Goal: Information Seeking & Learning: Compare options

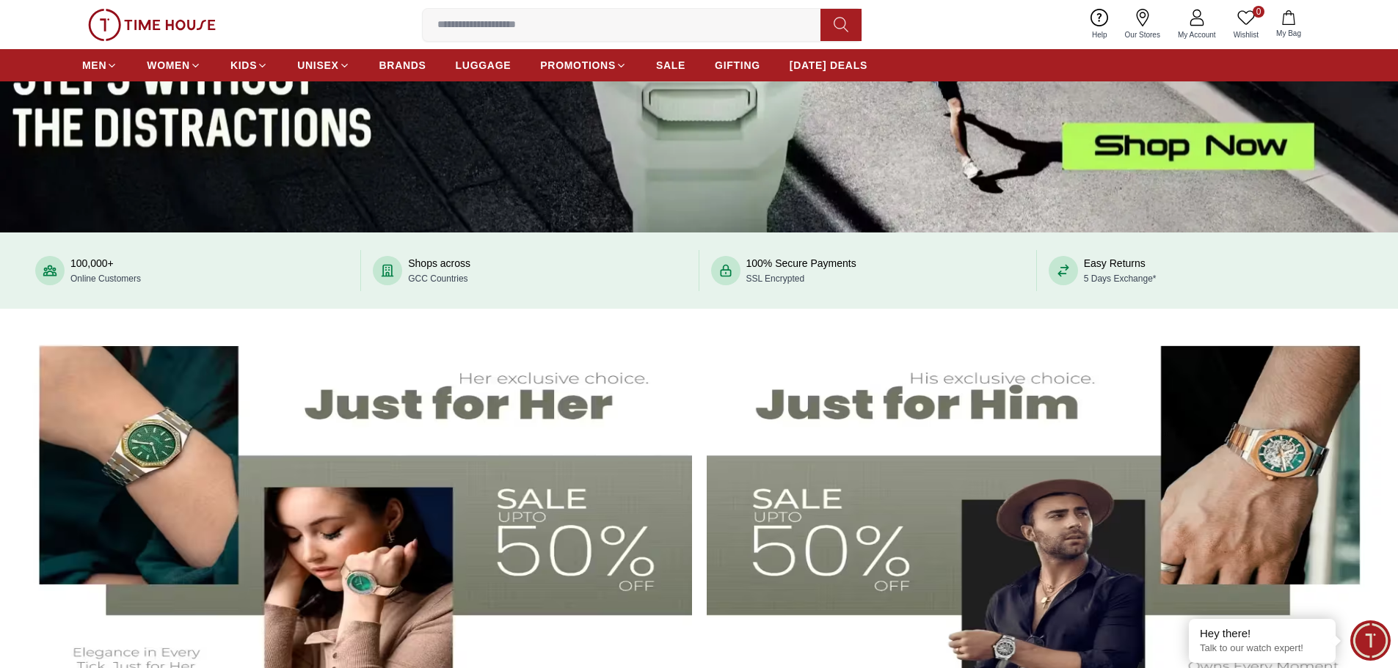
scroll to position [293, 0]
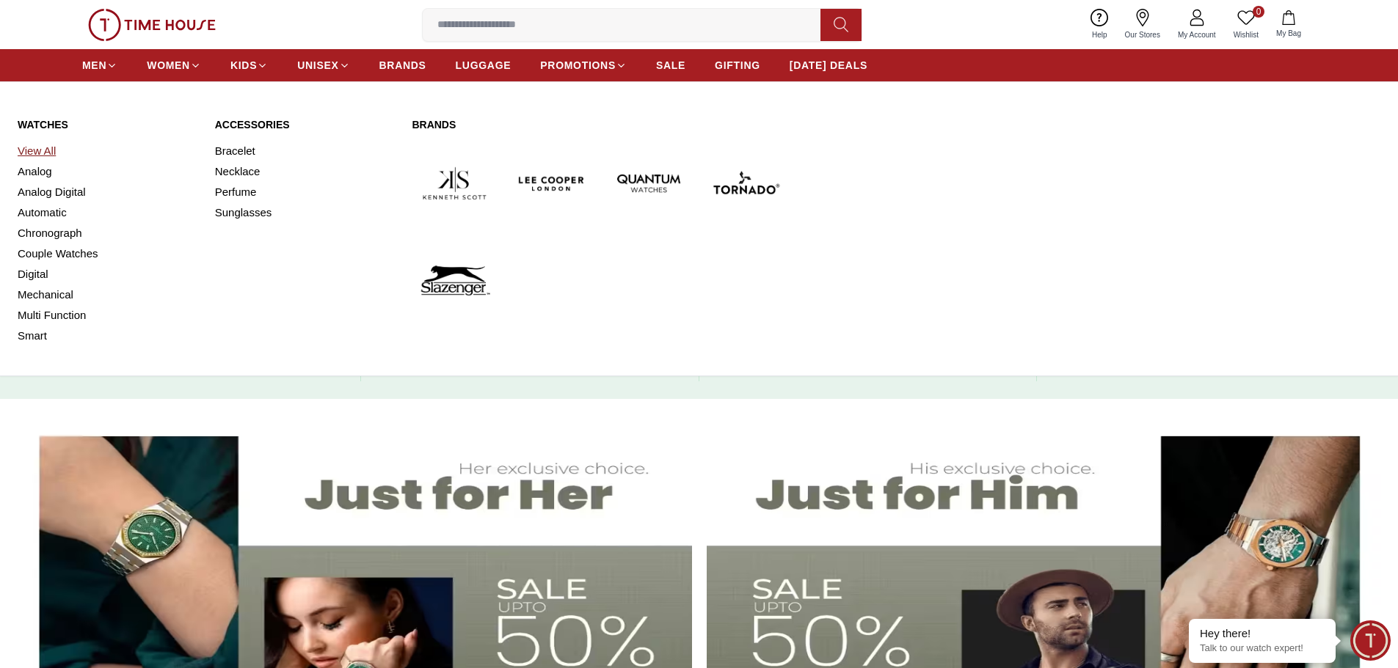
click at [48, 151] on link "View All" at bounding box center [108, 151] width 180 height 21
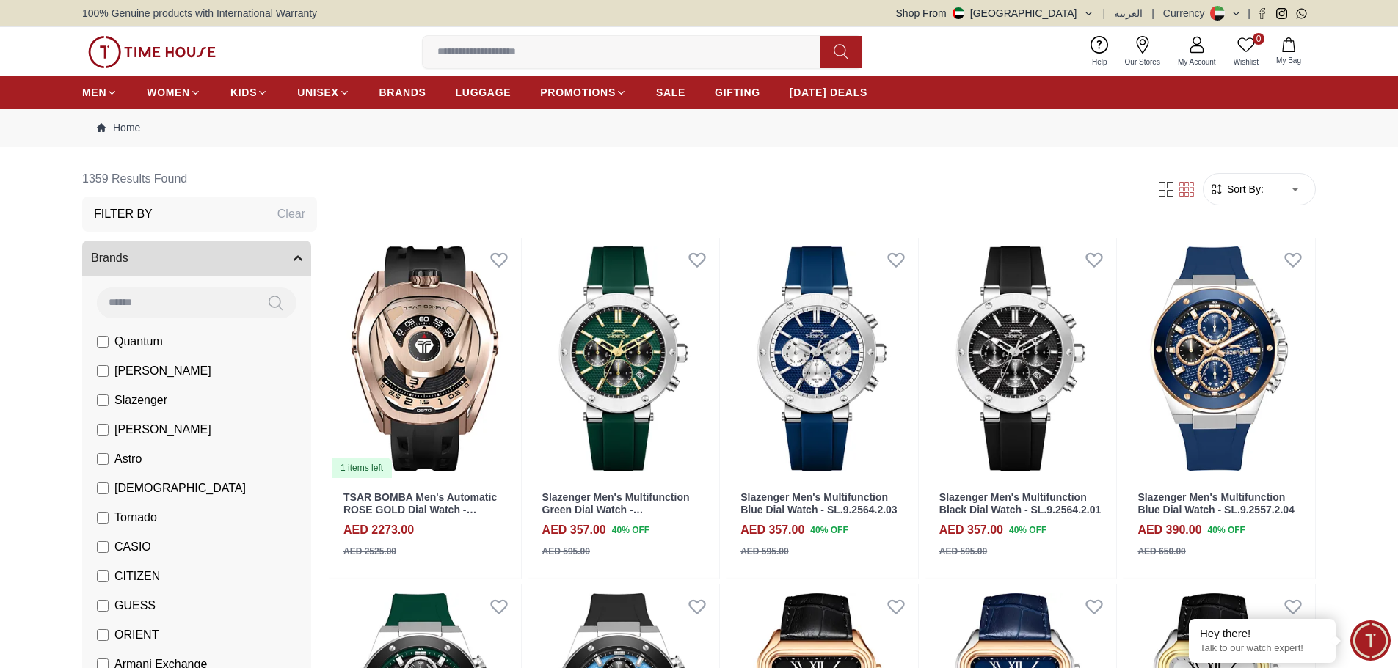
click at [147, 302] on input at bounding box center [176, 302] width 158 height 29
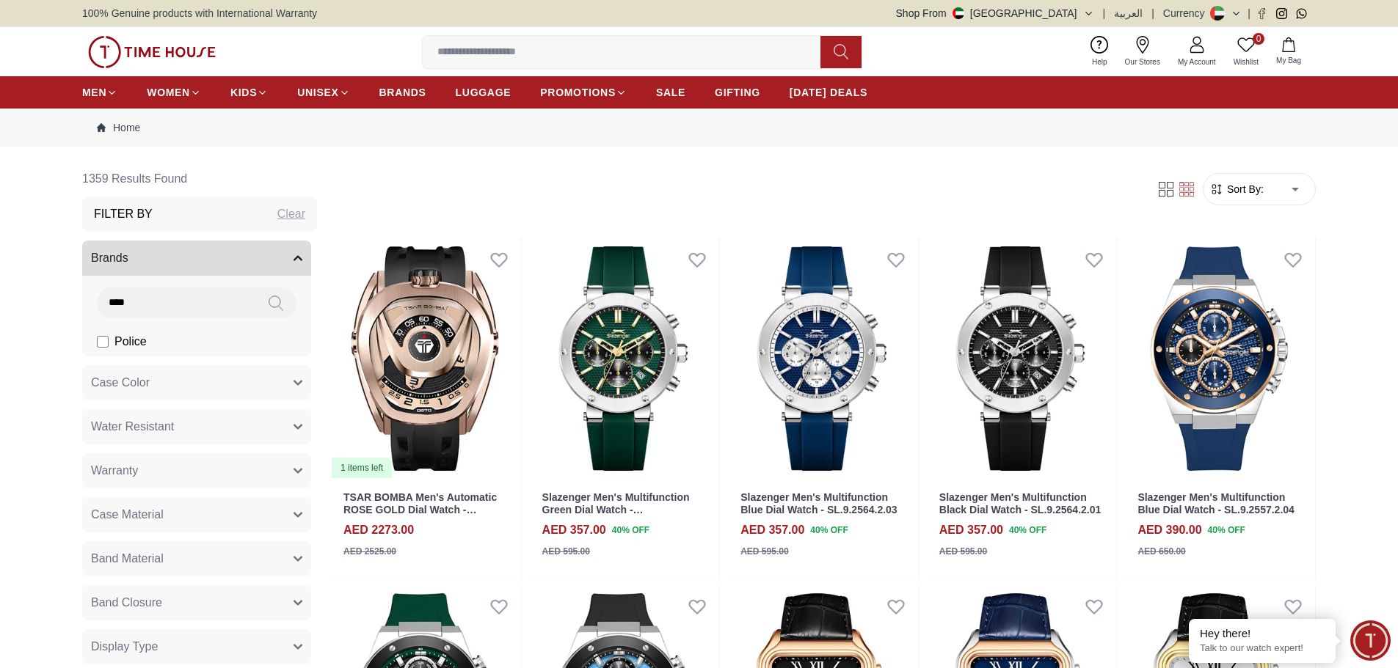
type input "****"
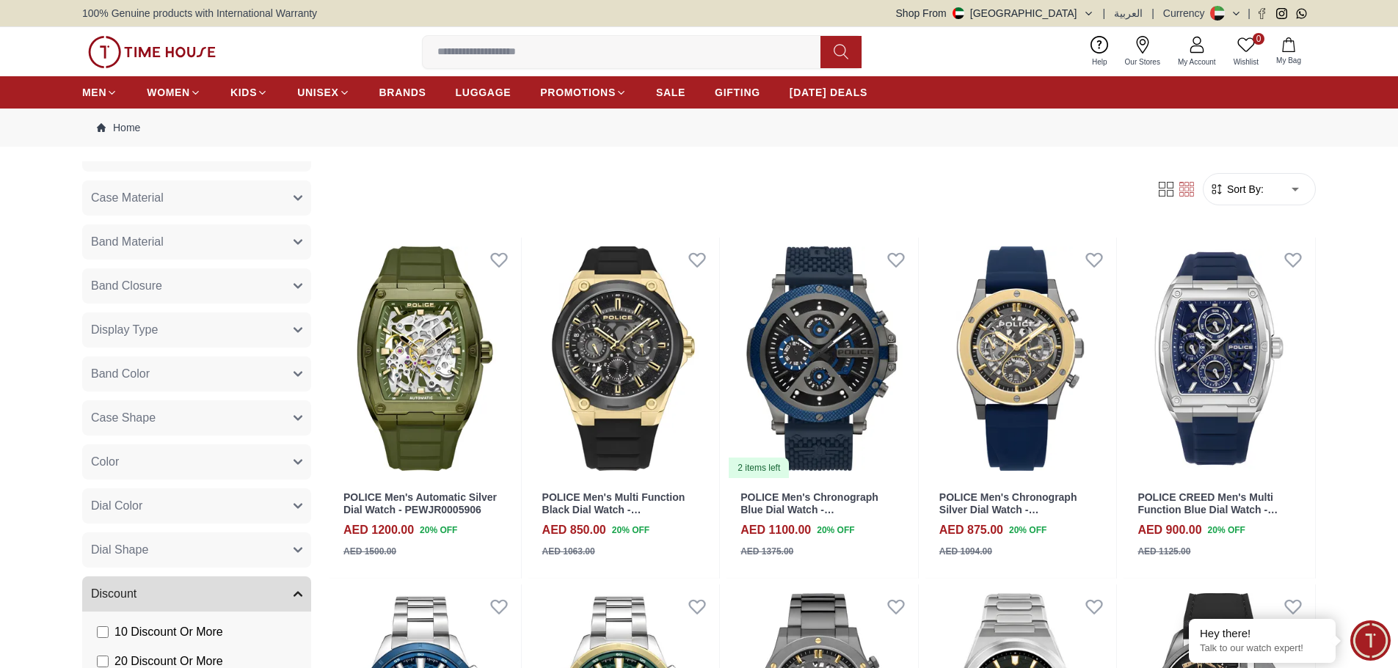
scroll to position [170, 0]
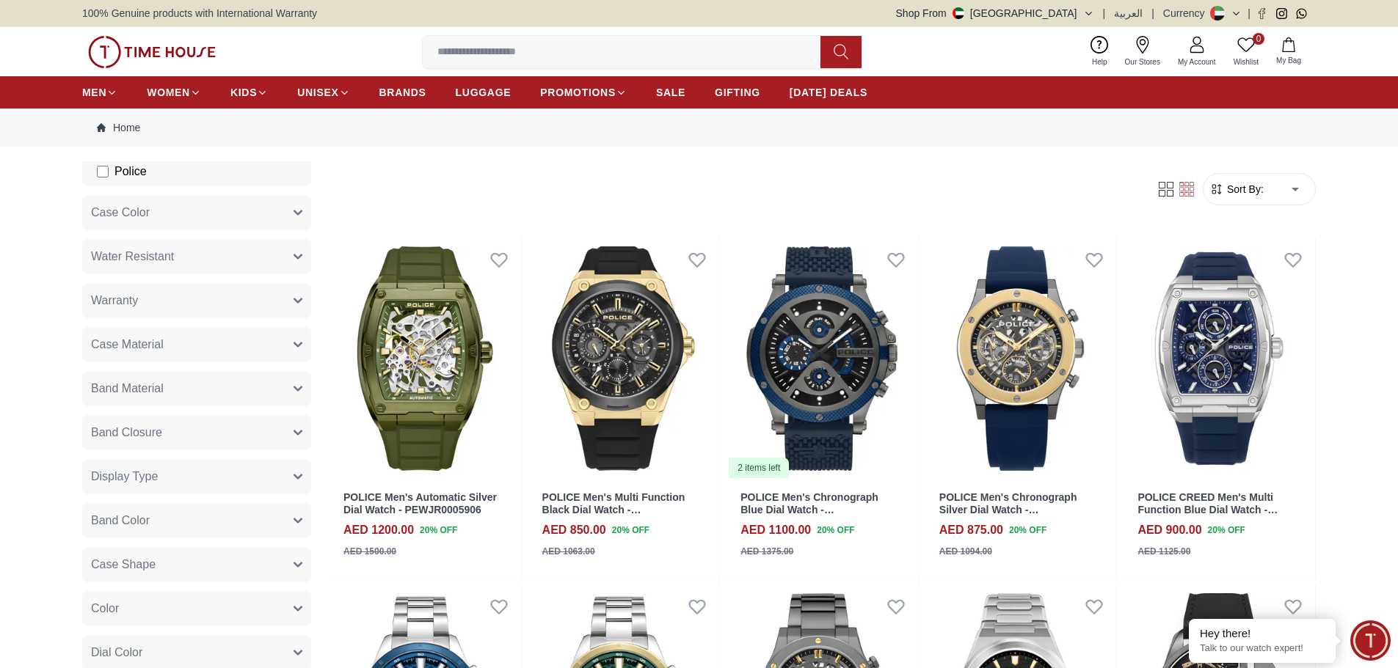
click at [142, 434] on span "Band Closure" at bounding box center [126, 433] width 71 height 18
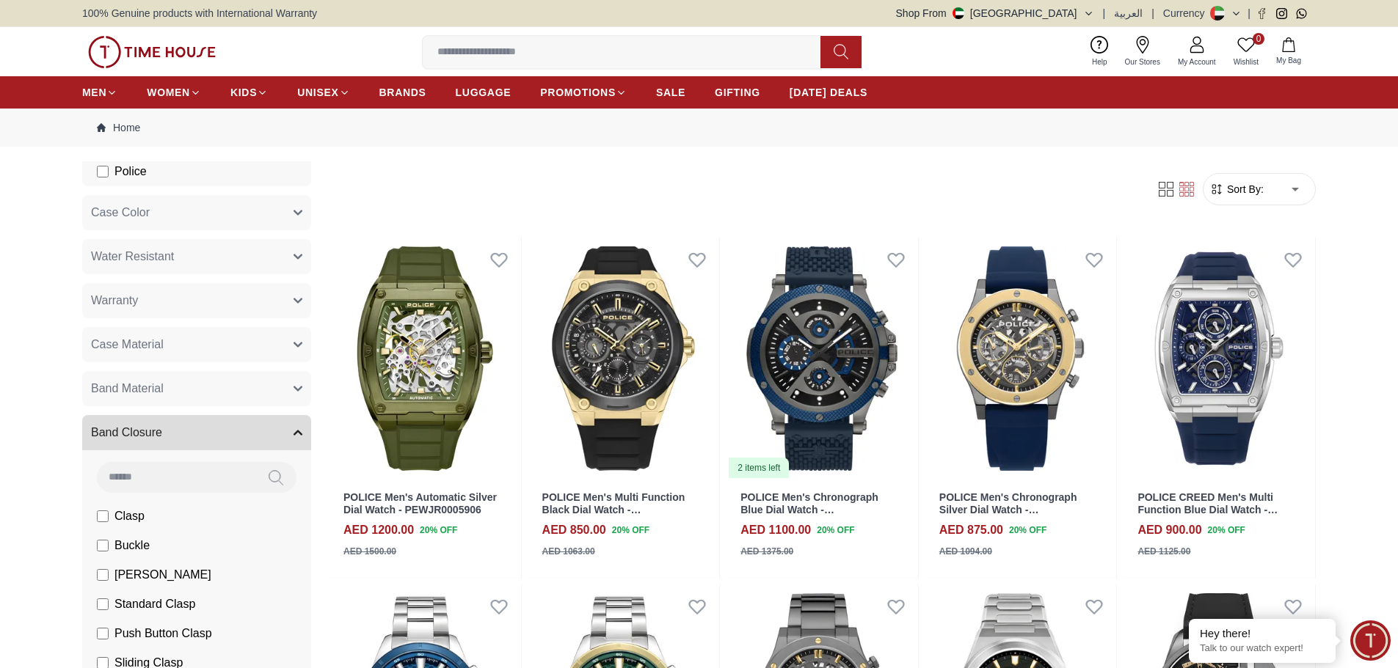
click at [142, 428] on span "Band Closure" at bounding box center [126, 433] width 71 height 18
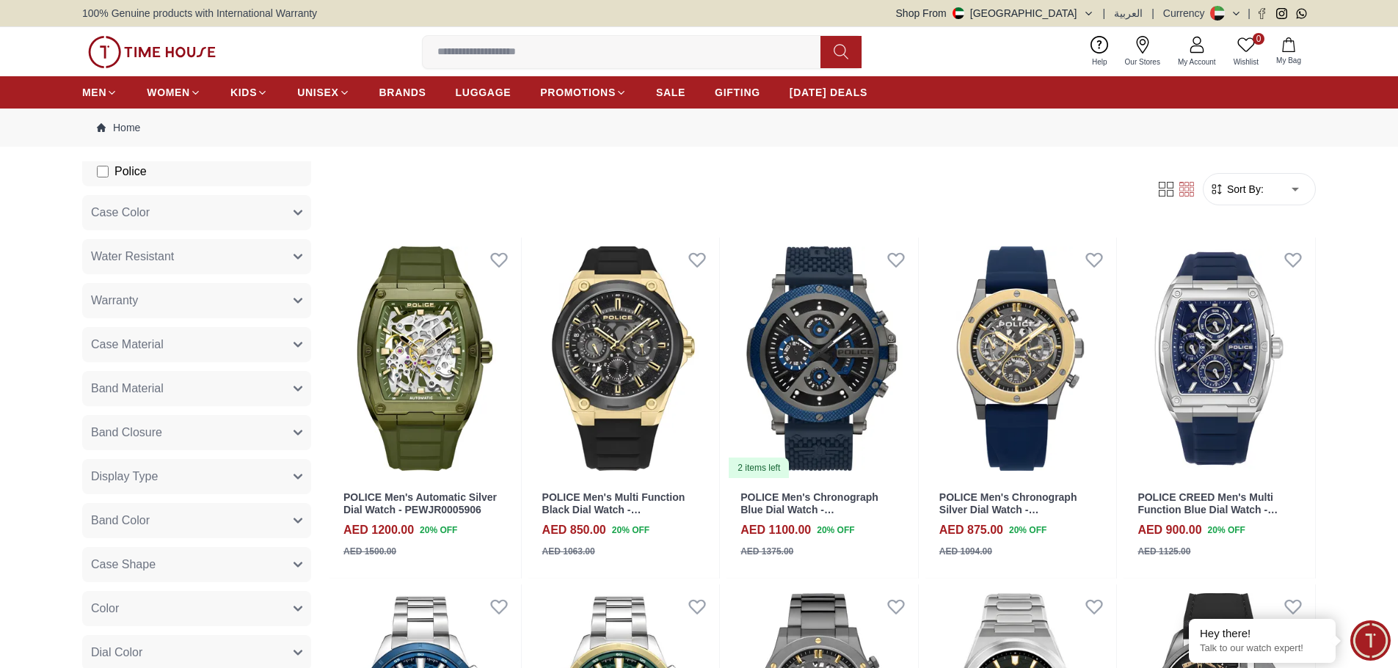
click at [150, 387] on span "Band Material" at bounding box center [127, 389] width 73 height 18
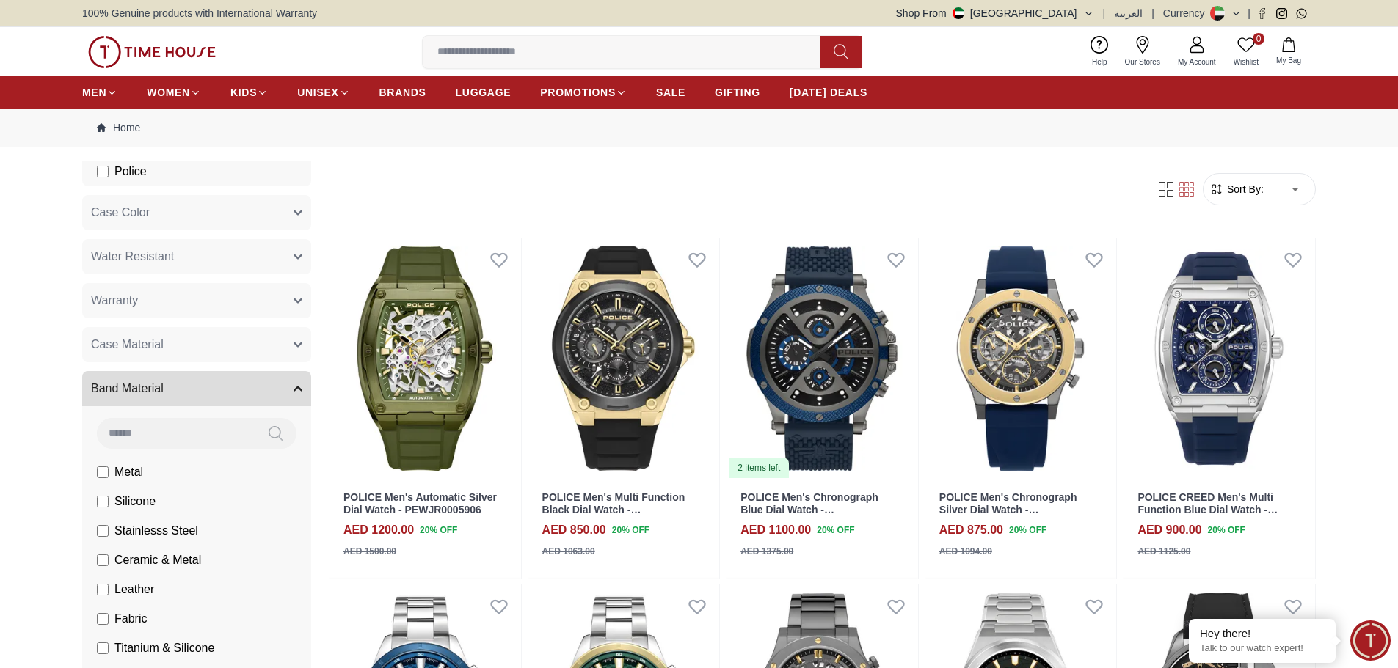
click at [150, 387] on span "Band Material" at bounding box center [127, 389] width 73 height 18
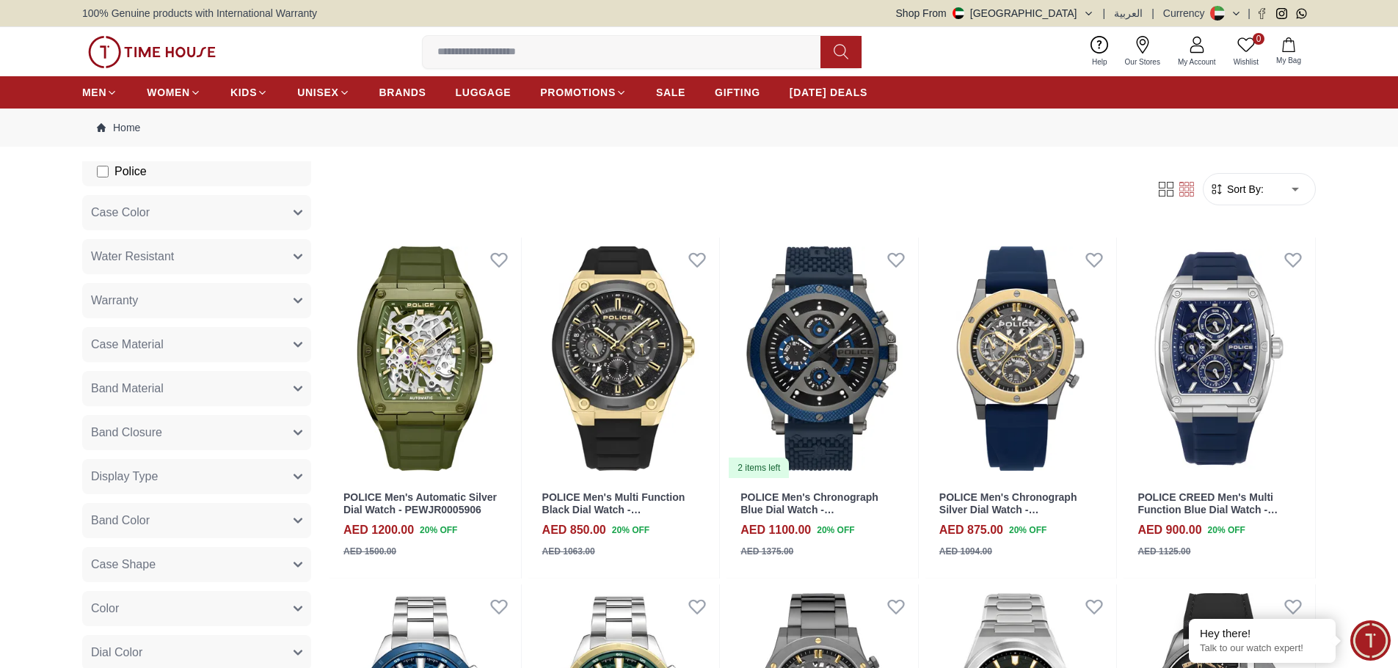
click at [153, 348] on span "Case Material" at bounding box center [127, 345] width 73 height 18
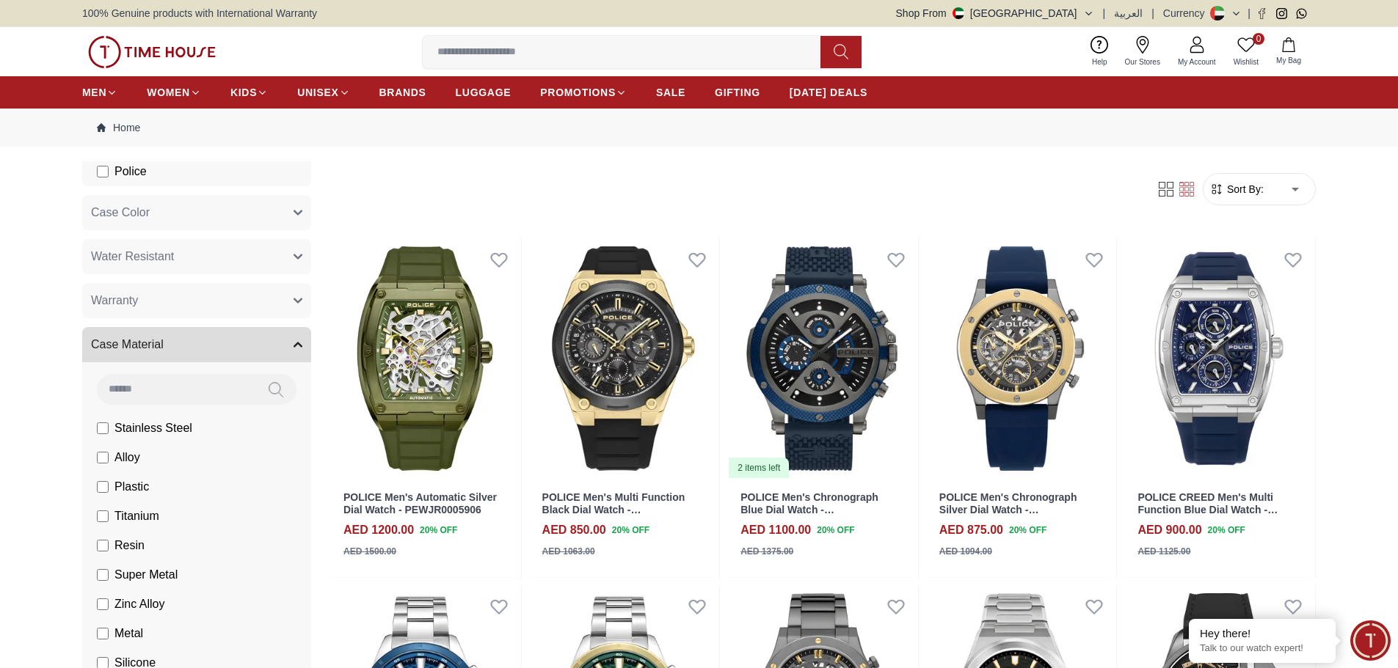
click at [153, 348] on span "Case Material" at bounding box center [127, 345] width 73 height 18
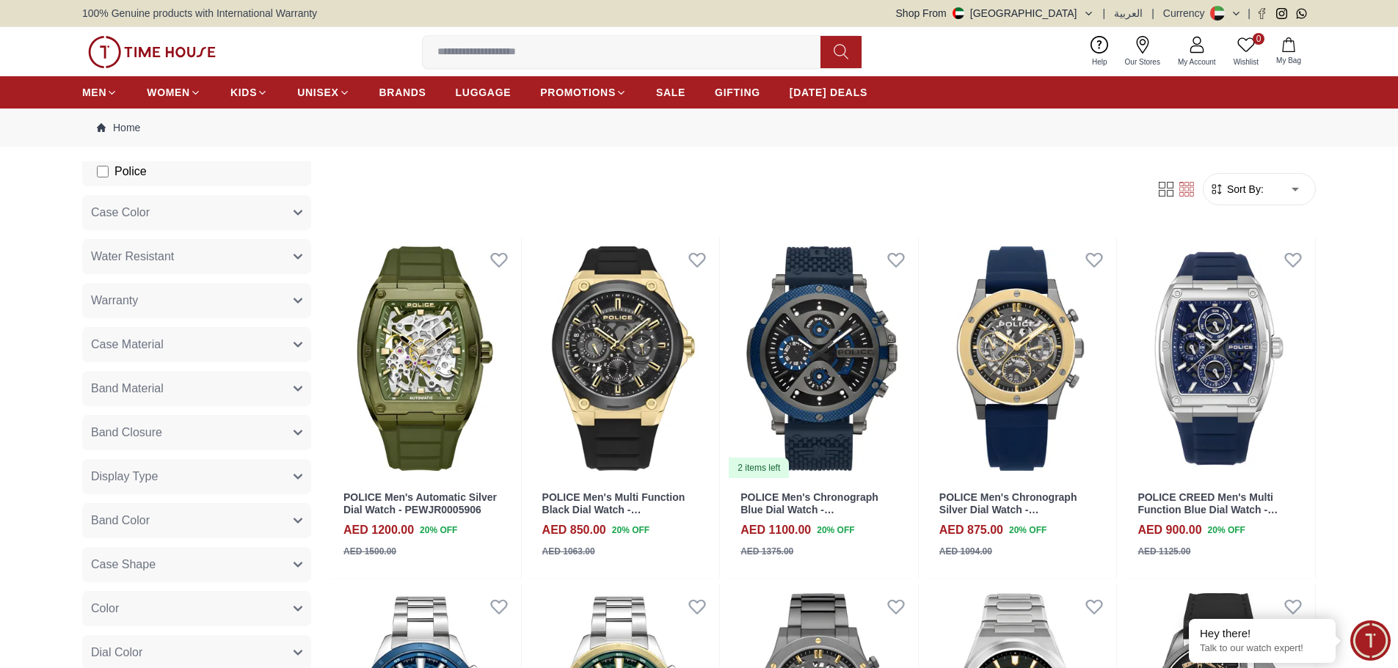
click at [147, 293] on button "Warranty" at bounding box center [196, 300] width 229 height 35
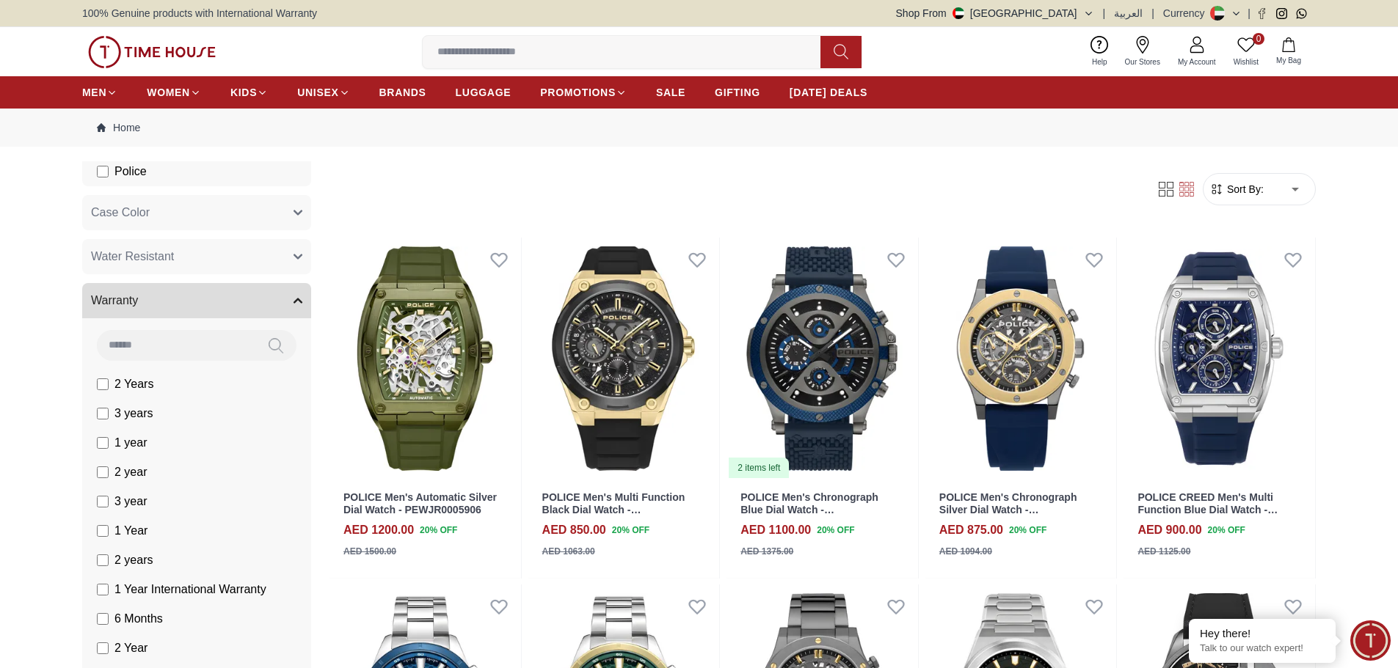
click at [147, 293] on button "Warranty" at bounding box center [196, 300] width 229 height 35
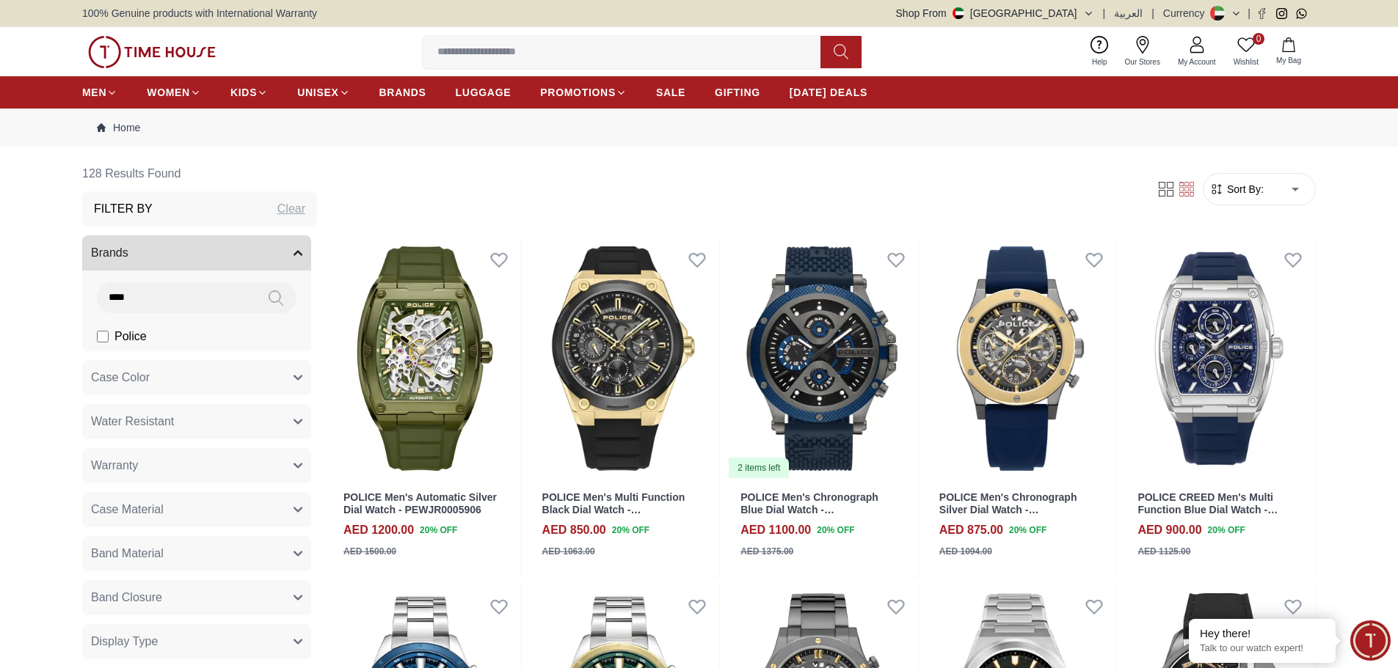
scroll to position [0, 0]
click at [177, 307] on input "****" at bounding box center [176, 302] width 158 height 29
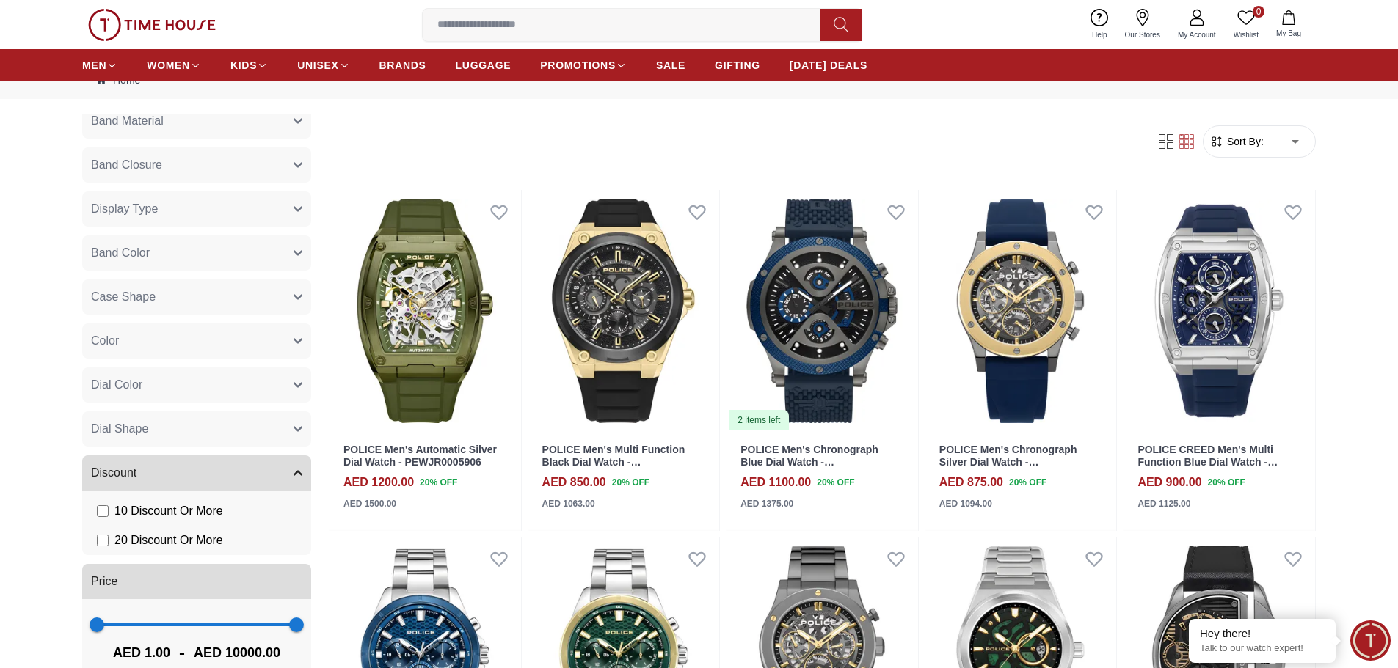
scroll to position [73, 0]
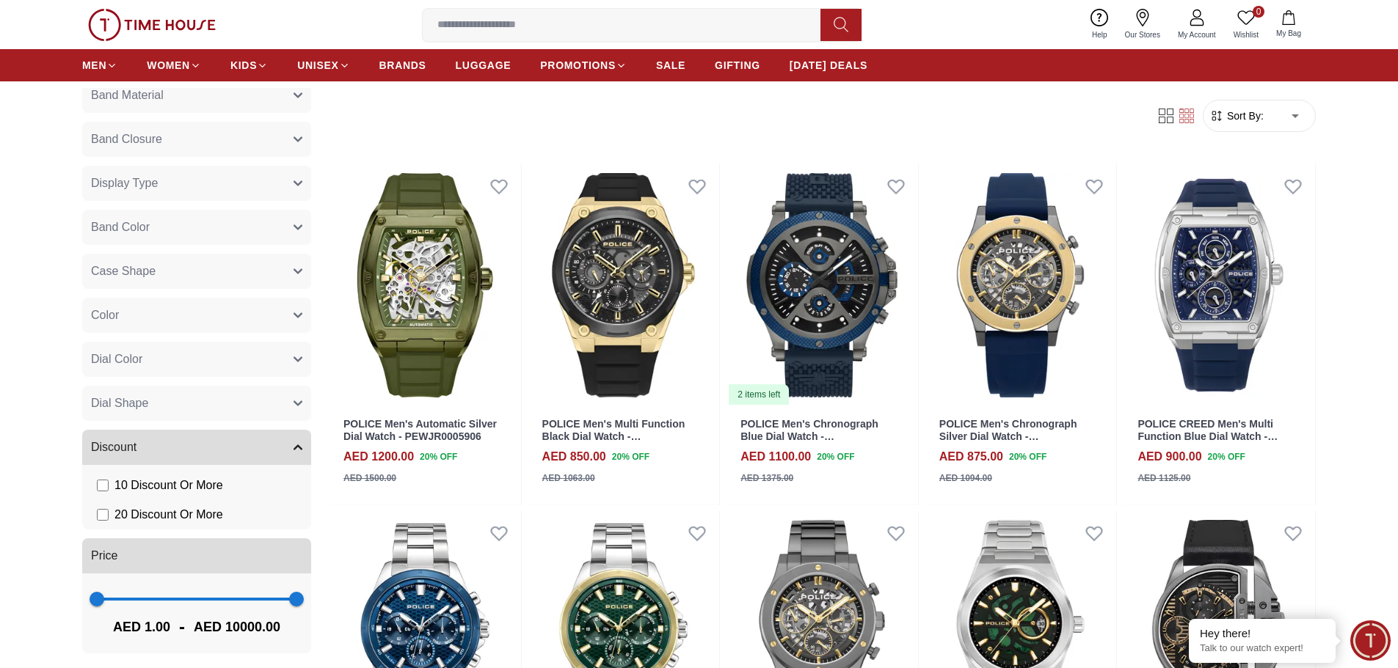
click at [1246, 113] on span "Sort By:" at bounding box center [1244, 116] width 40 height 15
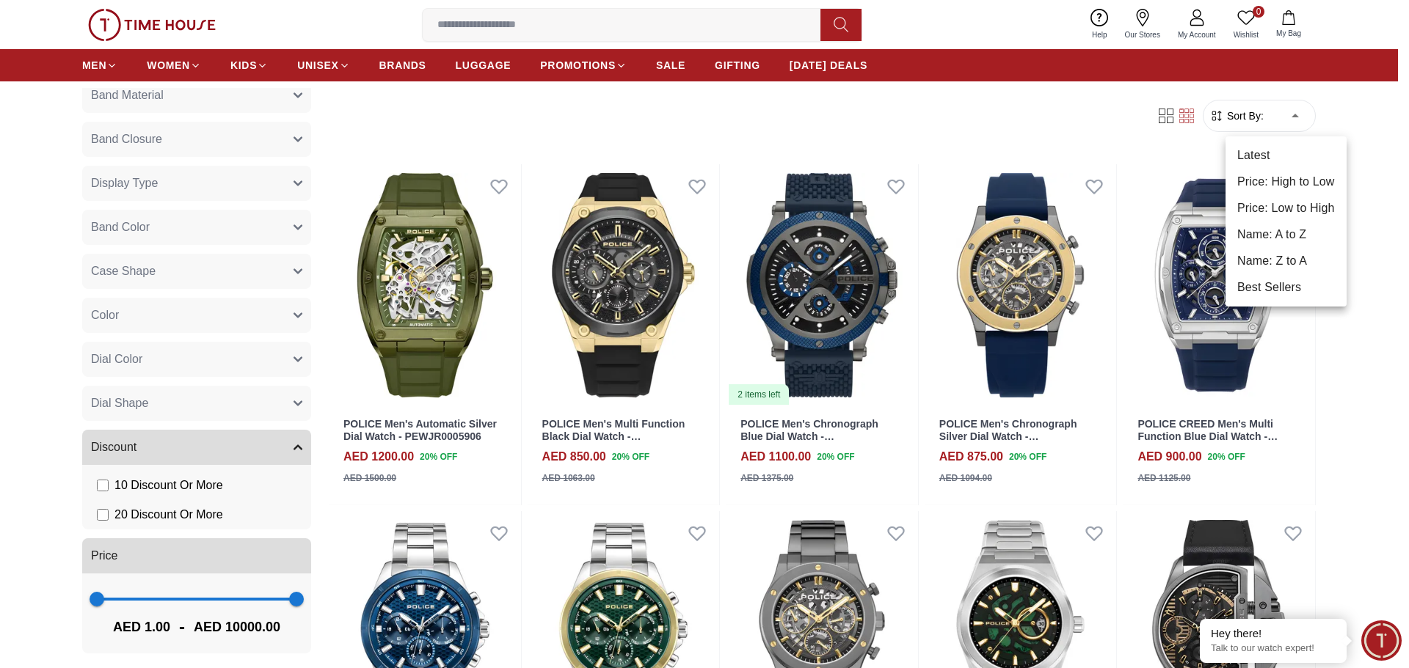
click at [1292, 206] on li "Price: Low to High" at bounding box center [1285, 208] width 121 height 26
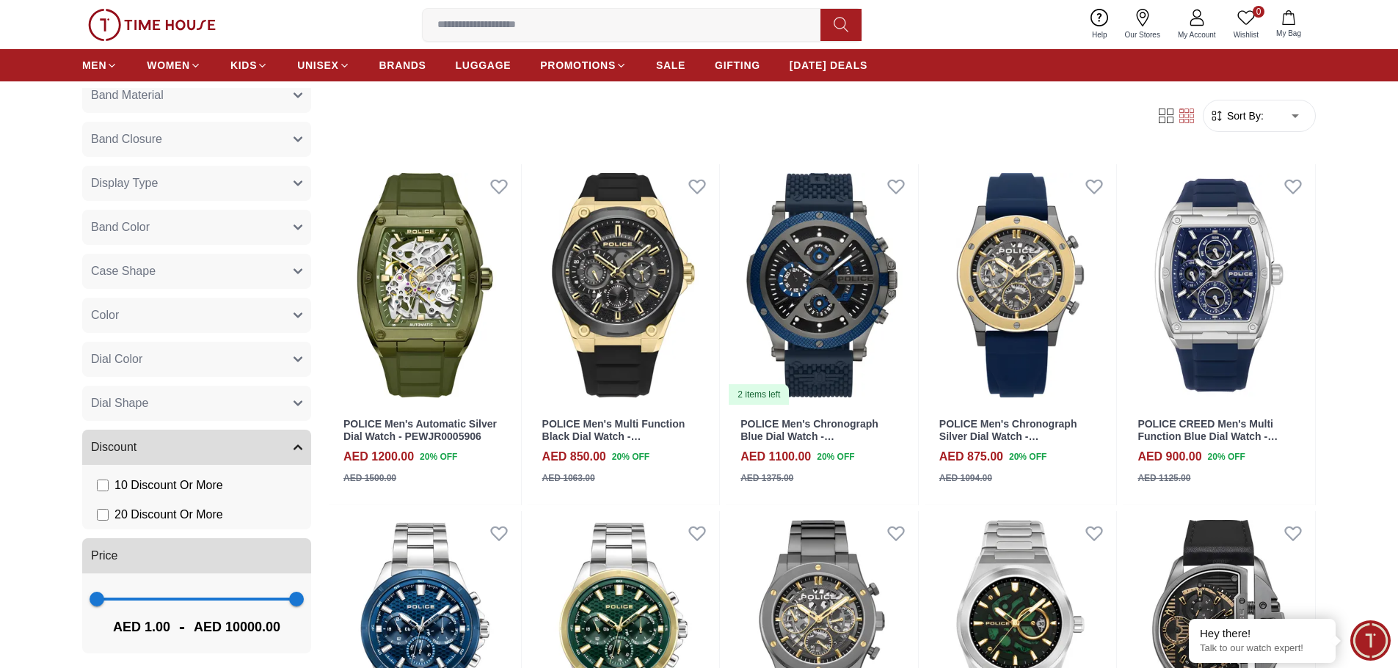
type input "*"
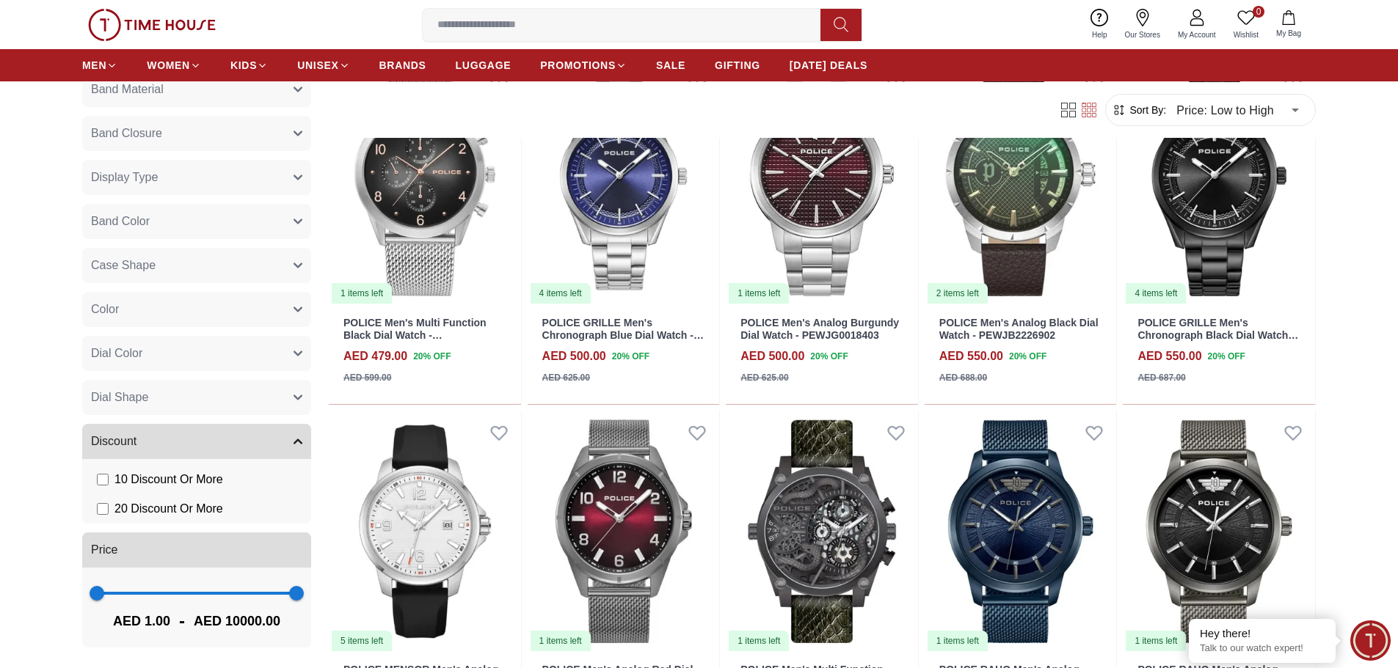
scroll to position [1101, 0]
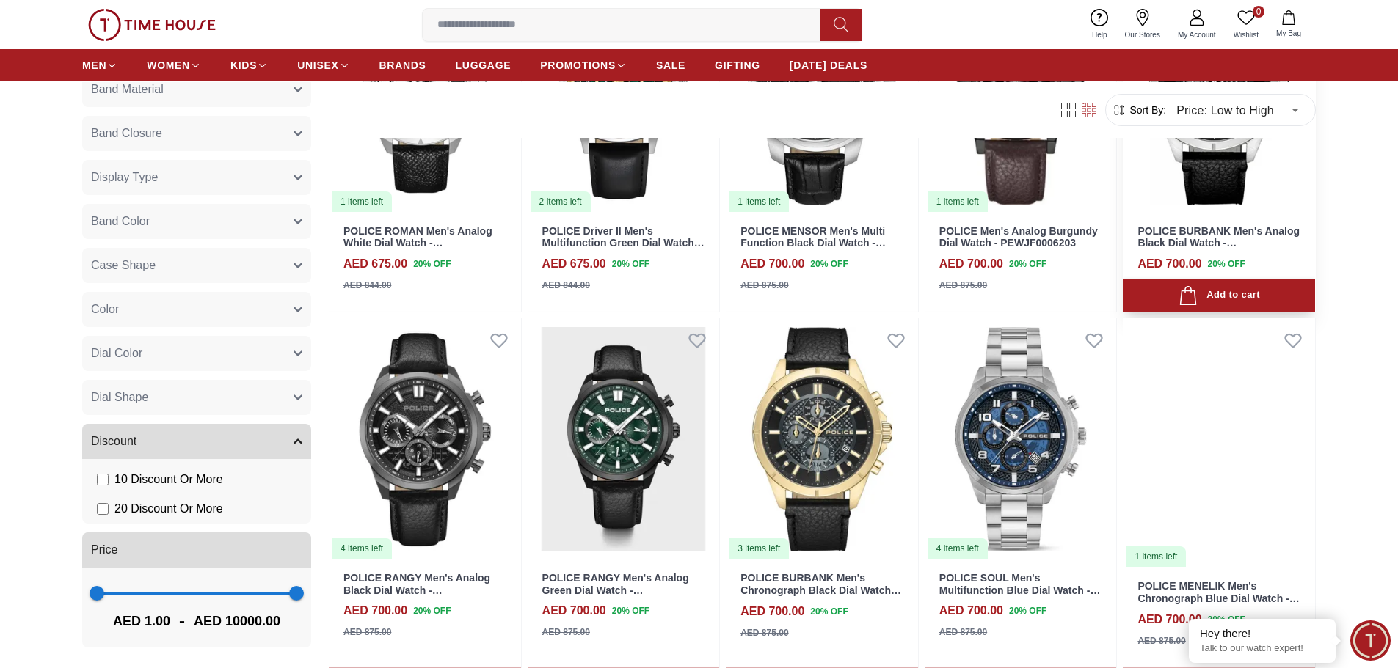
scroll to position [2494, 0]
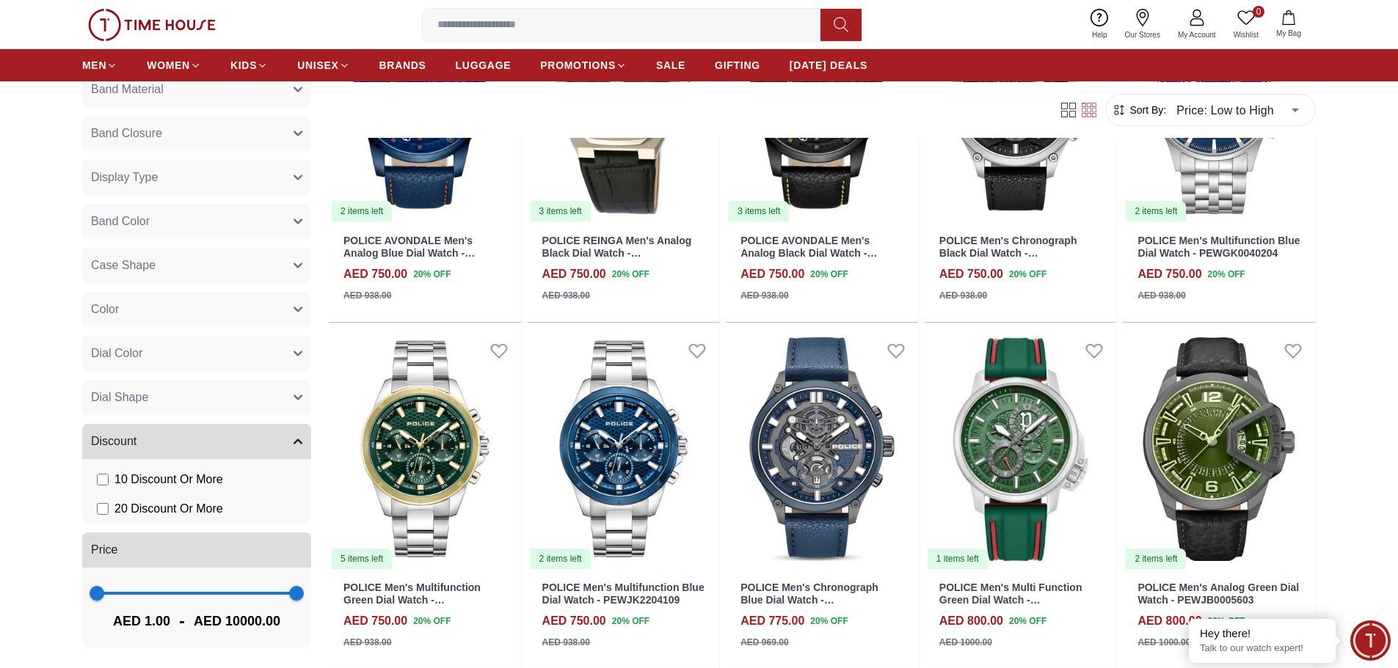
scroll to position [3815, 0]
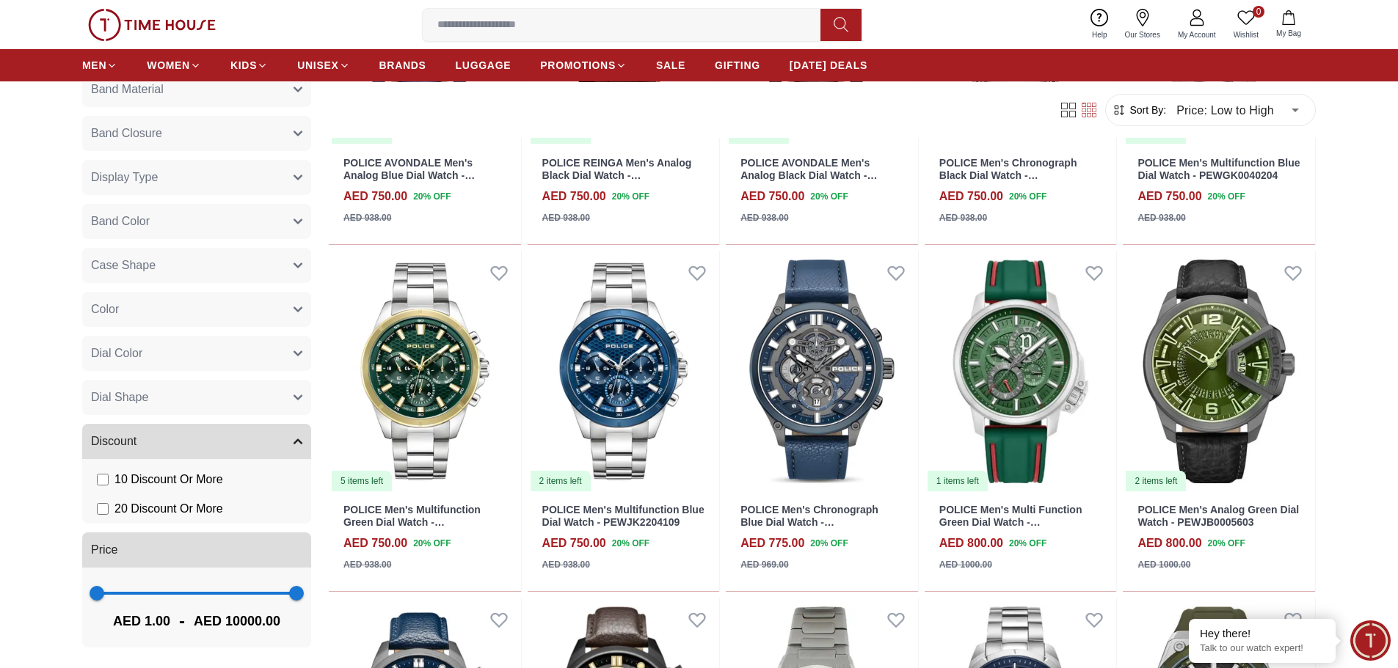
scroll to position [317, 0]
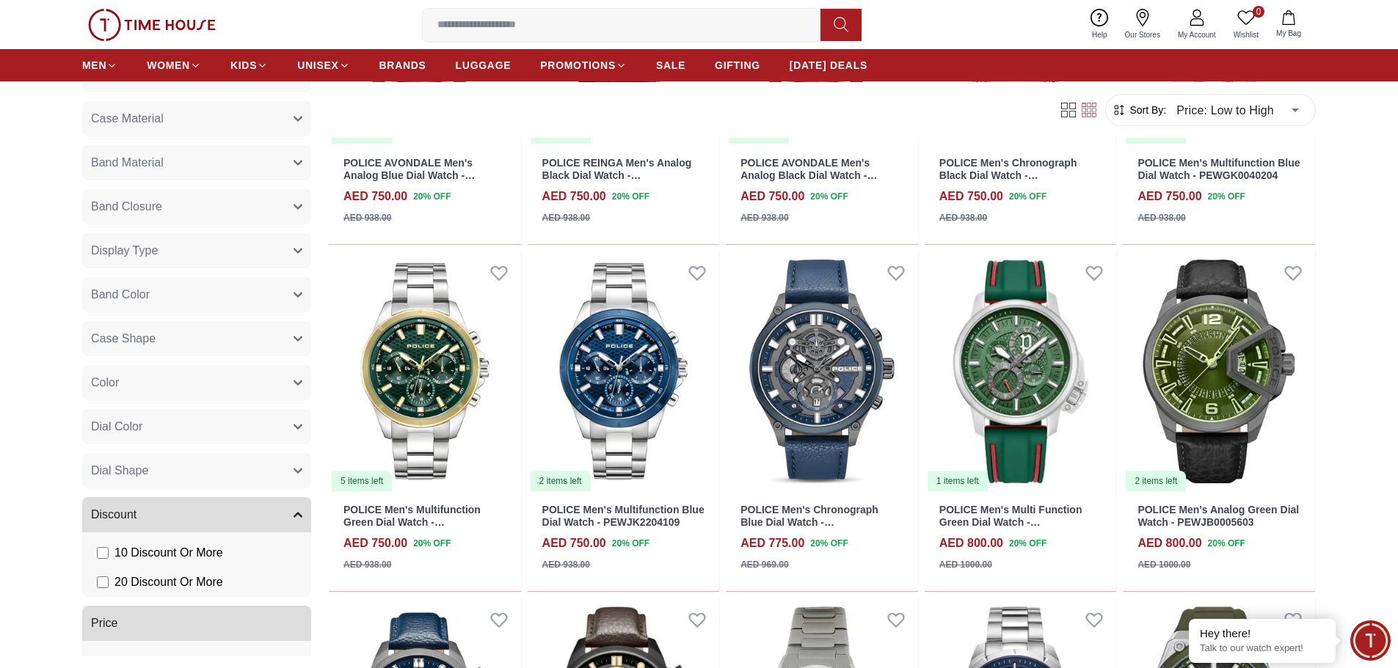
click at [150, 213] on span "Band Closure" at bounding box center [126, 207] width 71 height 18
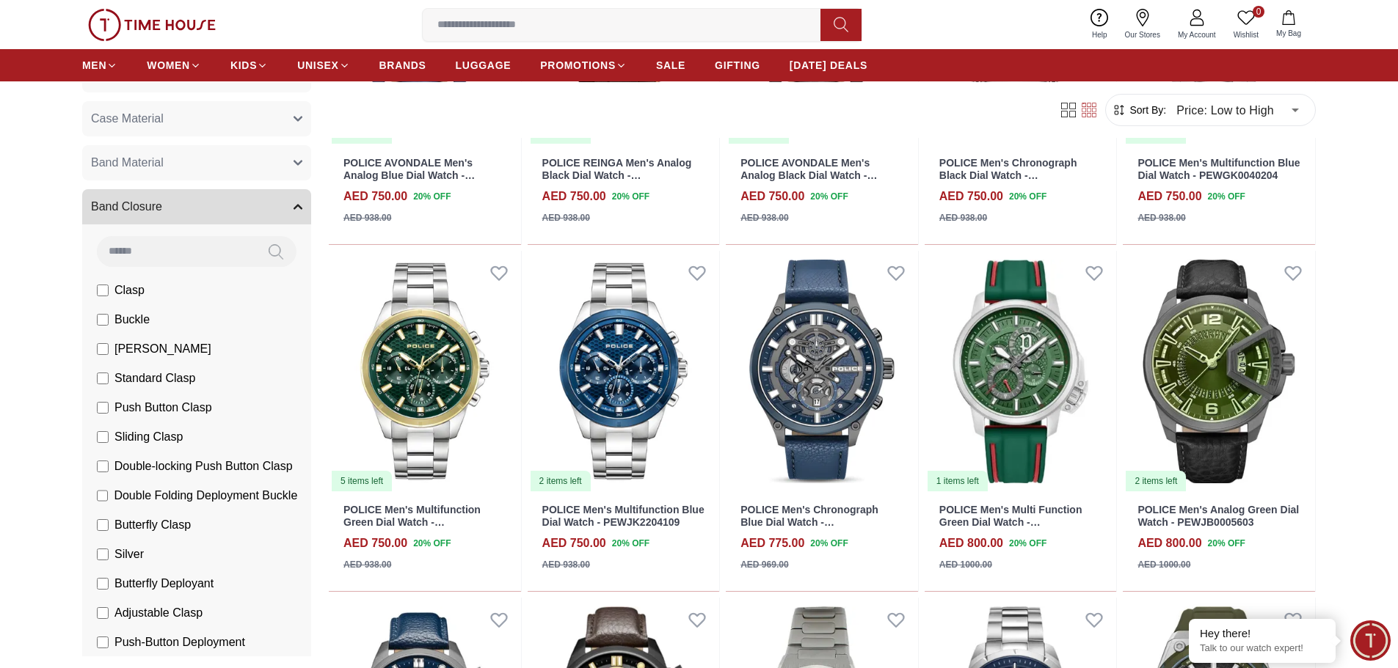
click at [150, 211] on span "Band Closure" at bounding box center [126, 207] width 71 height 18
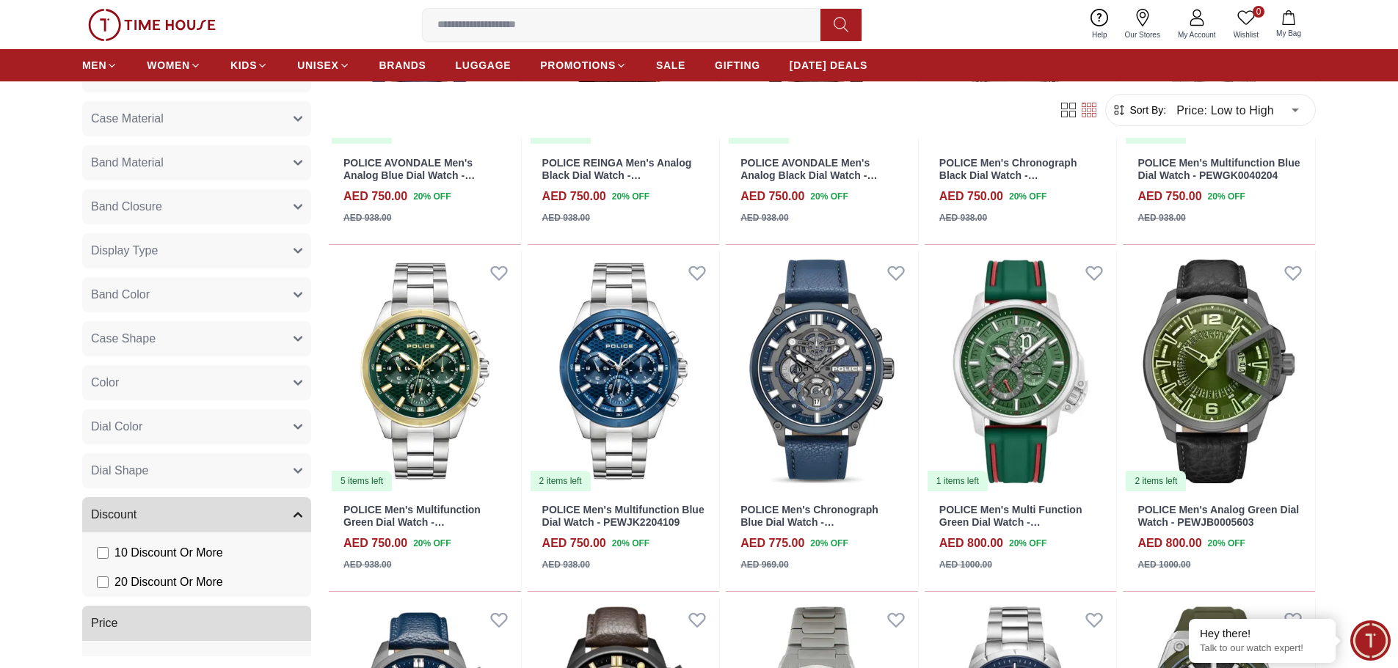
click at [153, 161] on span "Band Material" at bounding box center [127, 163] width 73 height 18
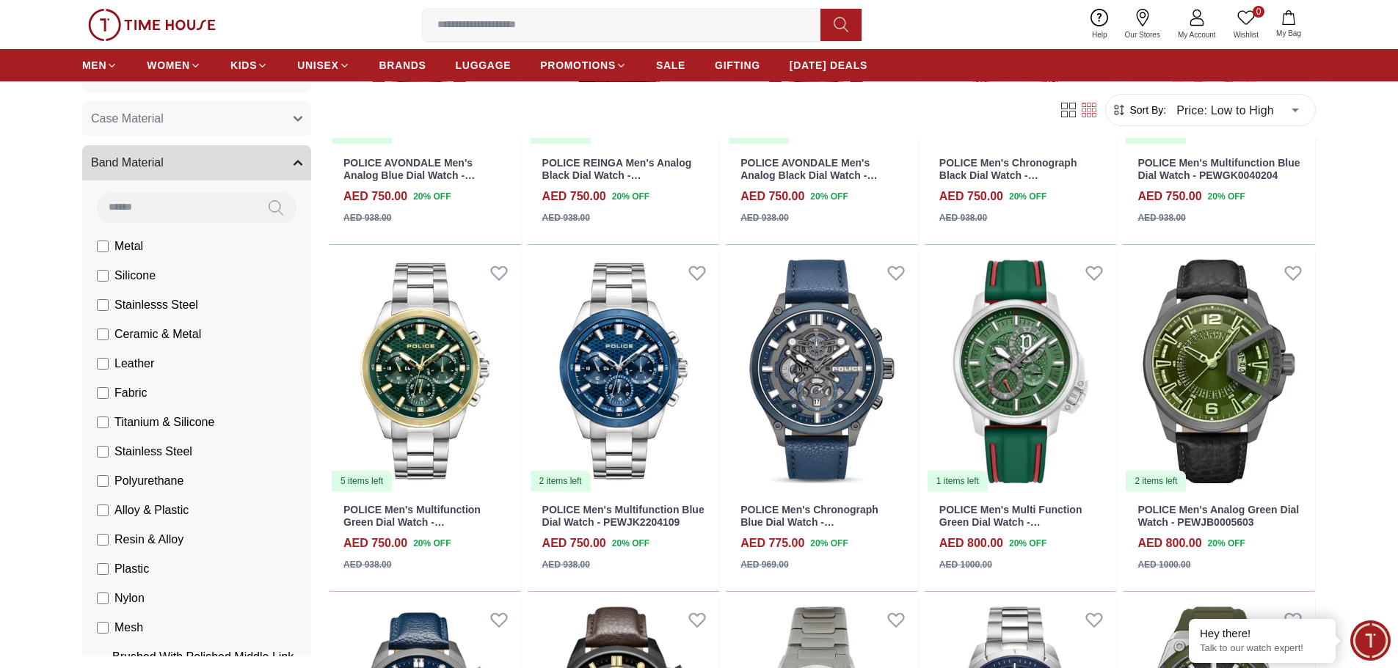
click at [153, 161] on span "Band Material" at bounding box center [127, 163] width 73 height 18
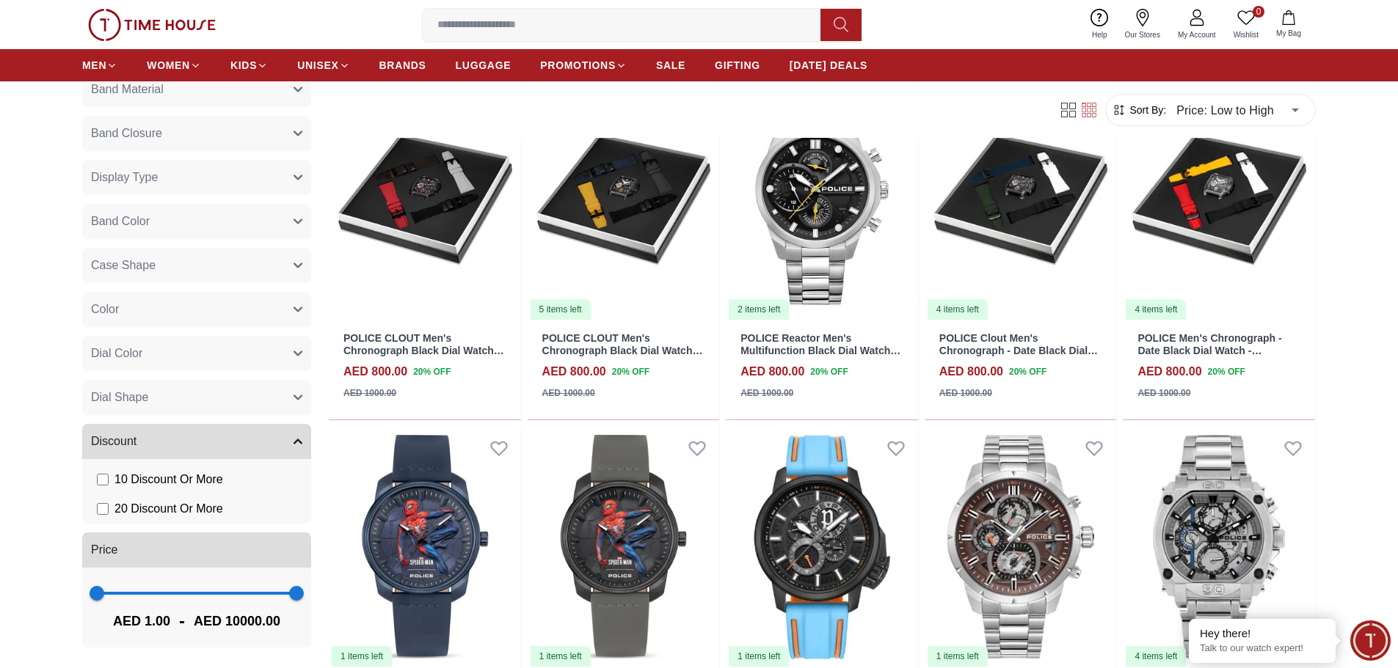
scroll to position [5209, 0]
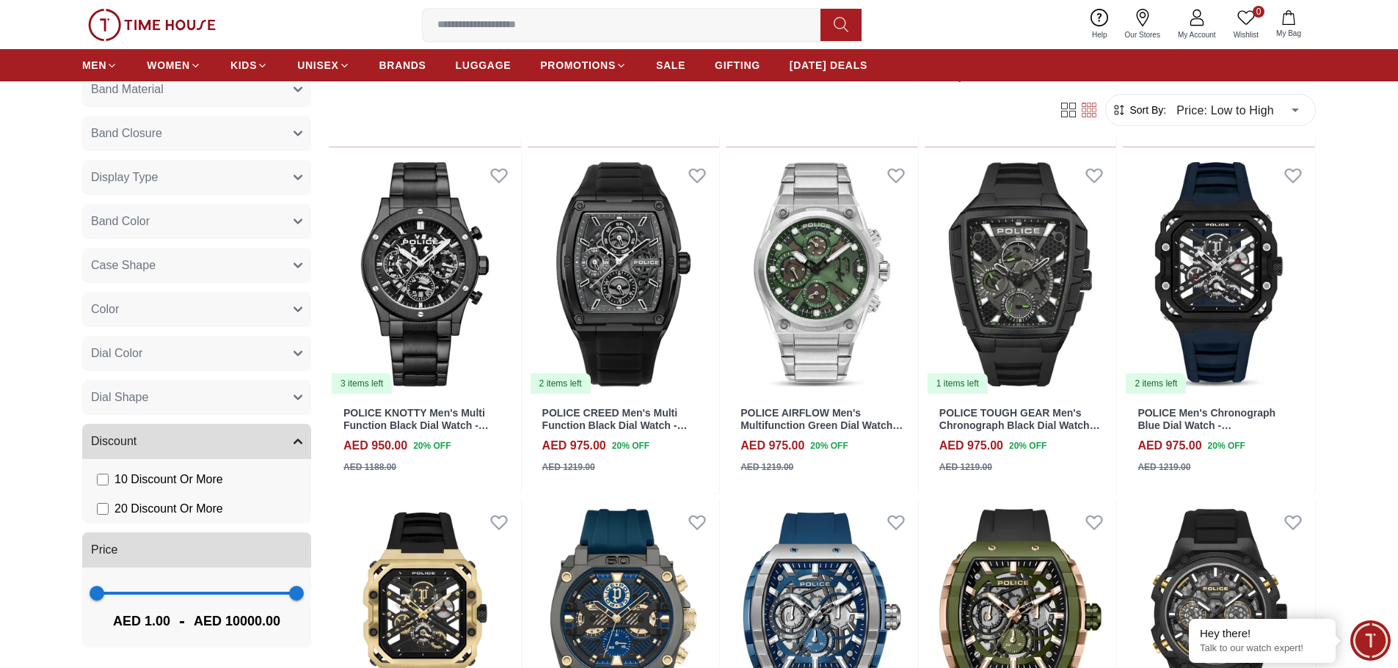
scroll to position [6603, 0]
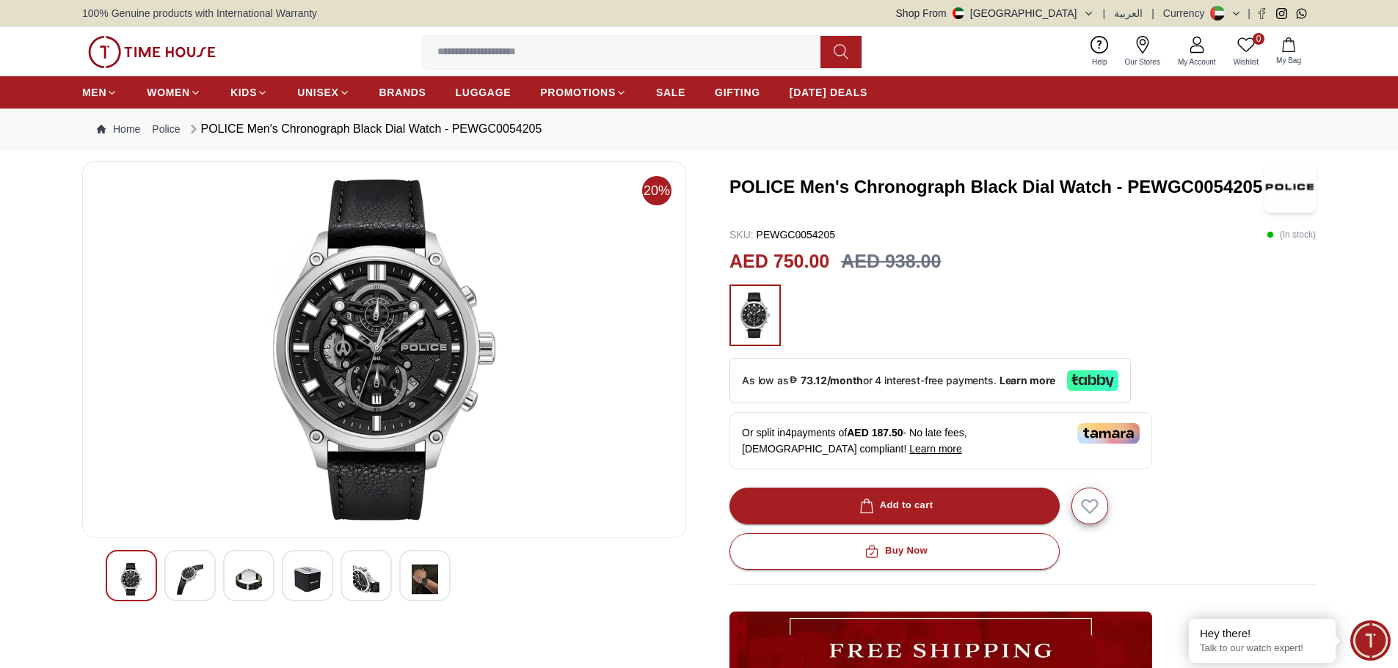
click at [247, 580] on img at bounding box center [249, 580] width 26 height 34
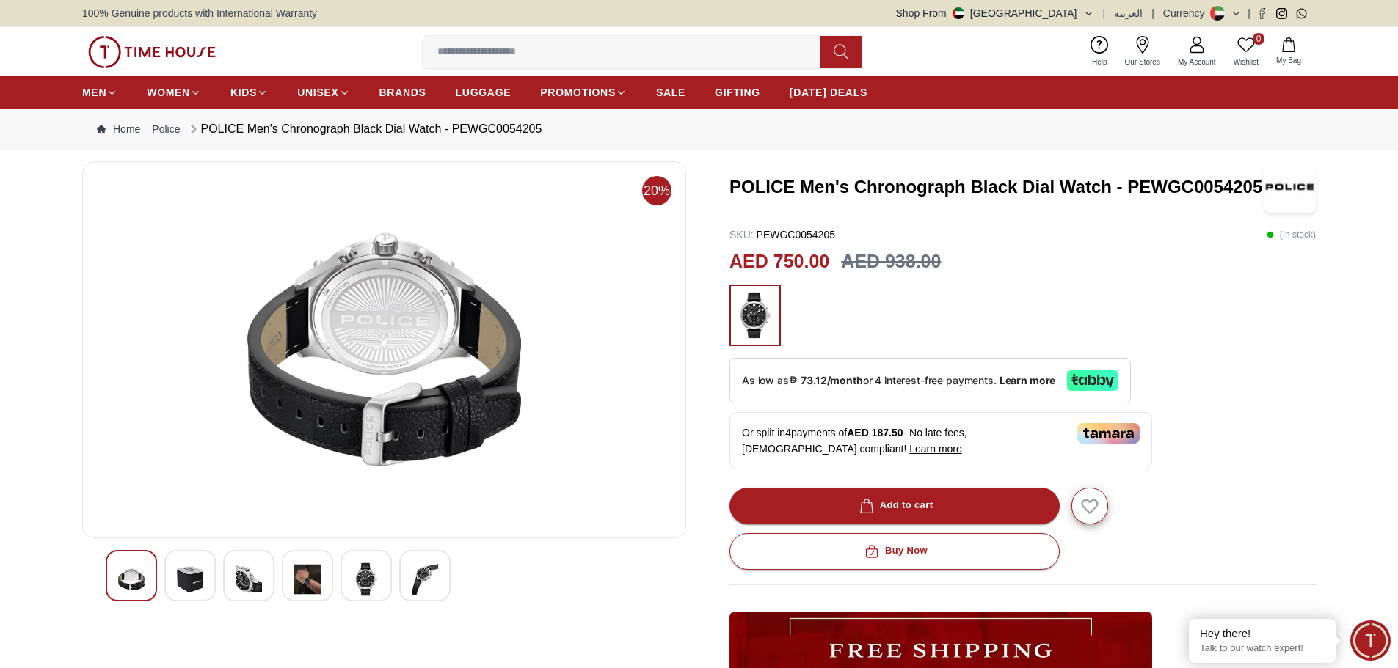
click at [323, 570] on div at bounding box center [307, 575] width 51 height 51
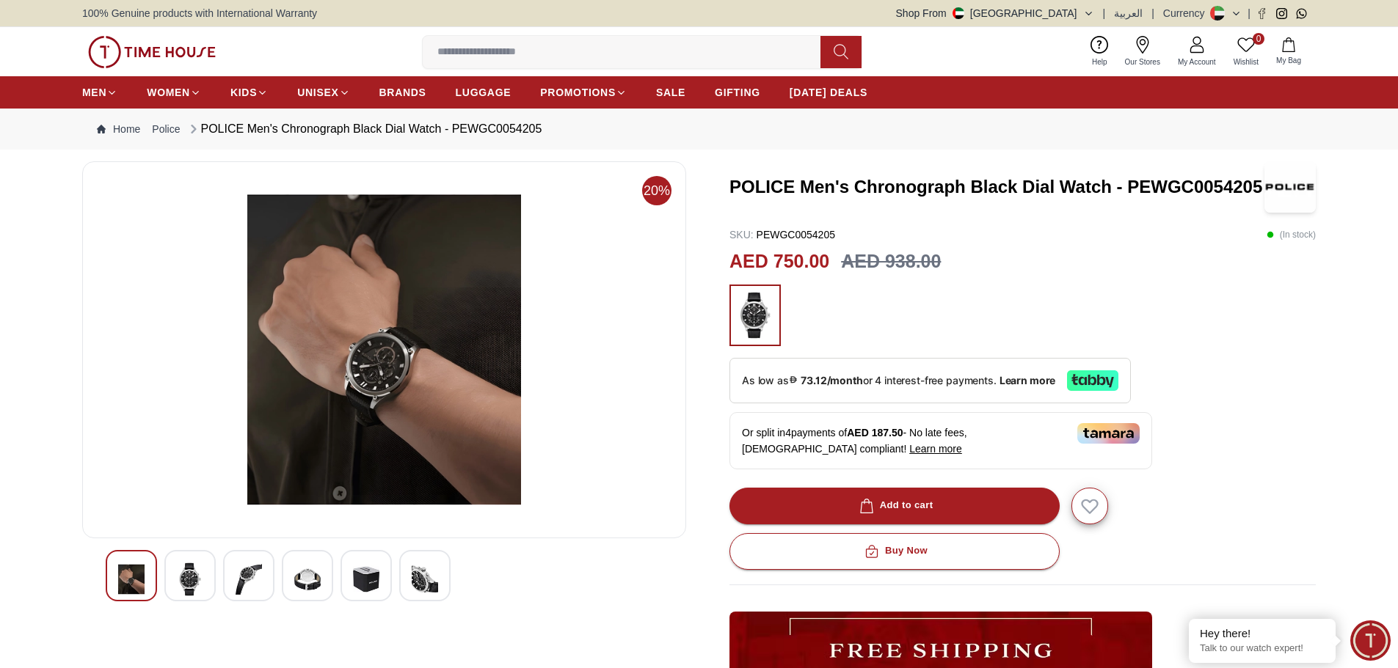
click at [362, 579] on img at bounding box center [366, 580] width 26 height 34
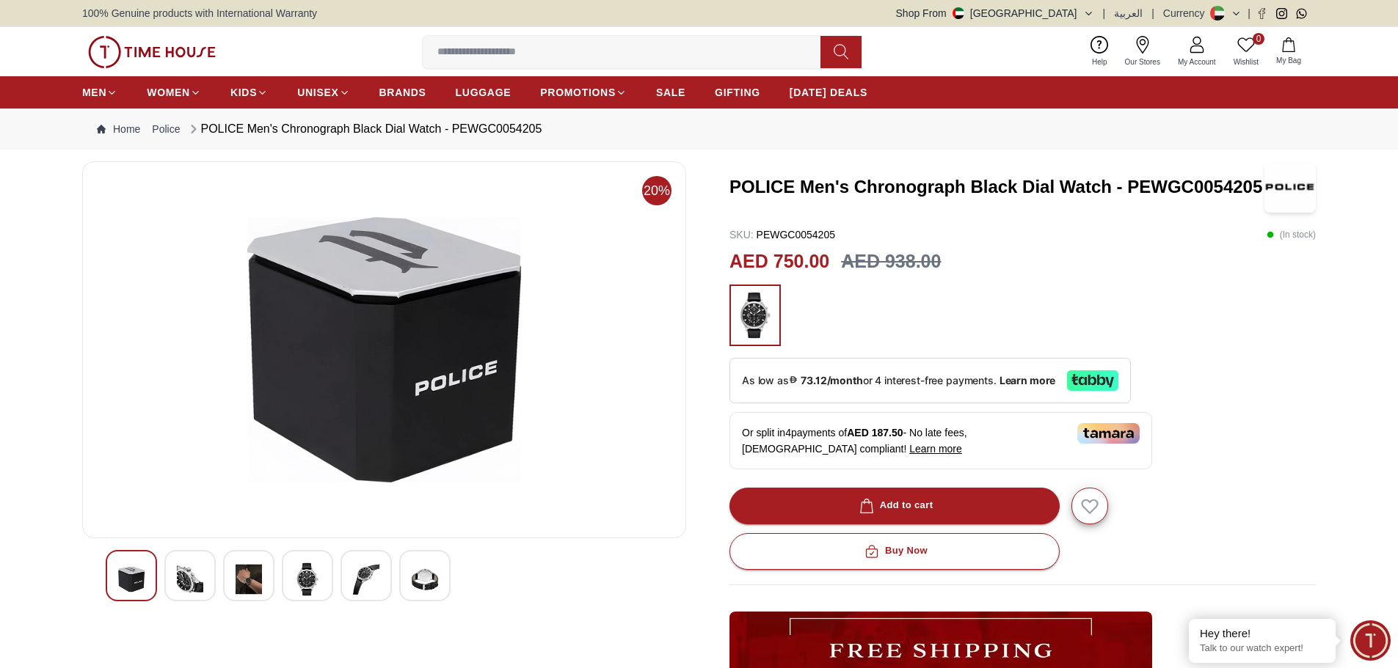
click at [424, 575] on img at bounding box center [425, 580] width 26 height 34
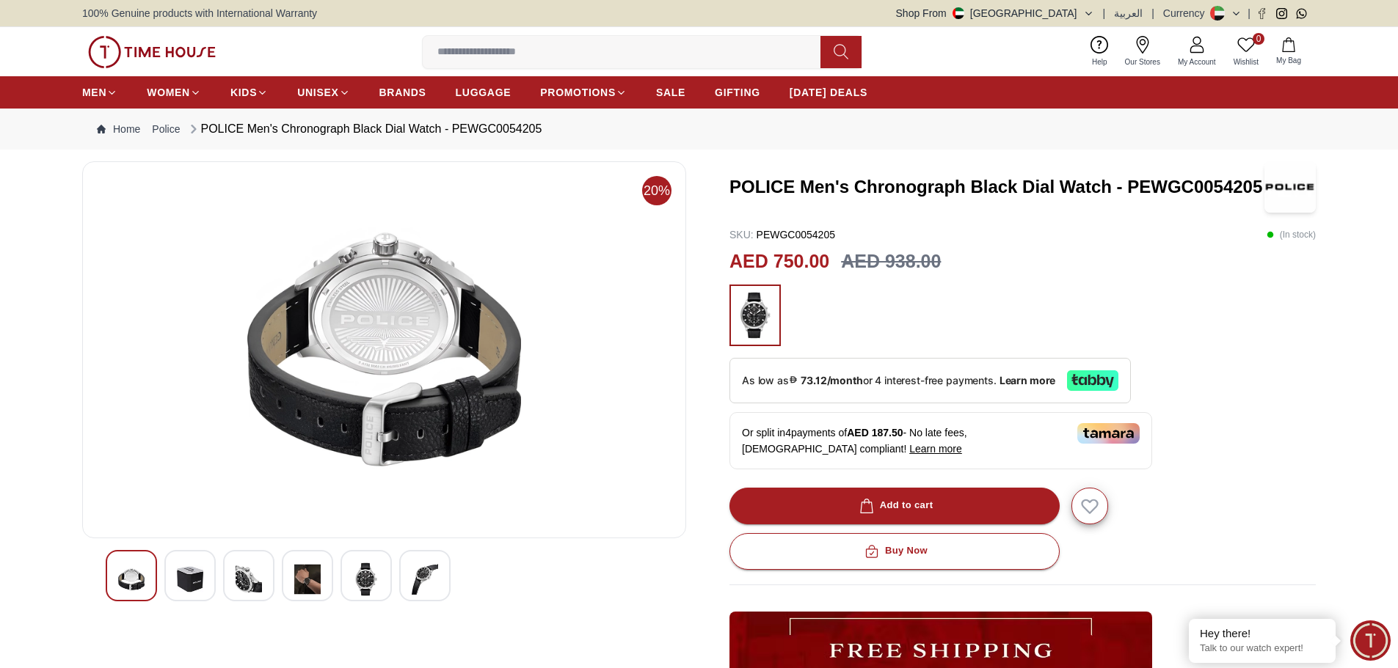
click at [431, 563] on img at bounding box center [425, 580] width 26 height 34
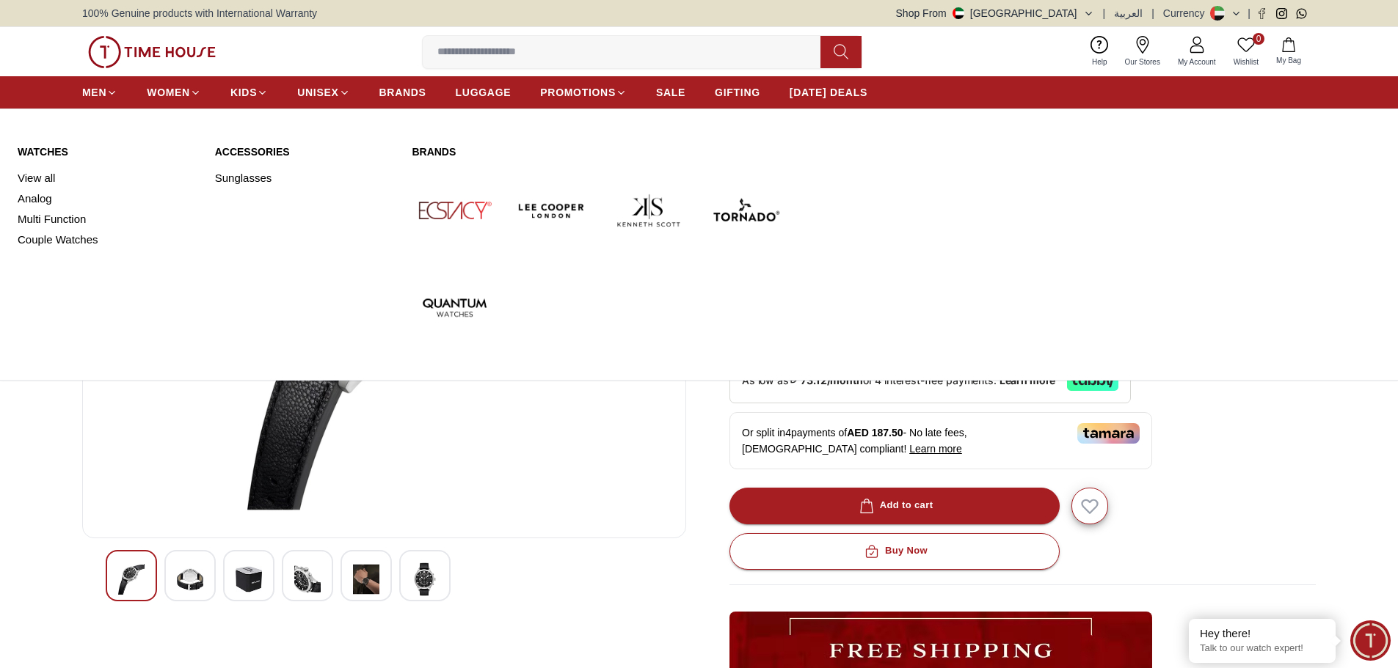
click at [44, 176] on link "View all" at bounding box center [108, 178] width 180 height 21
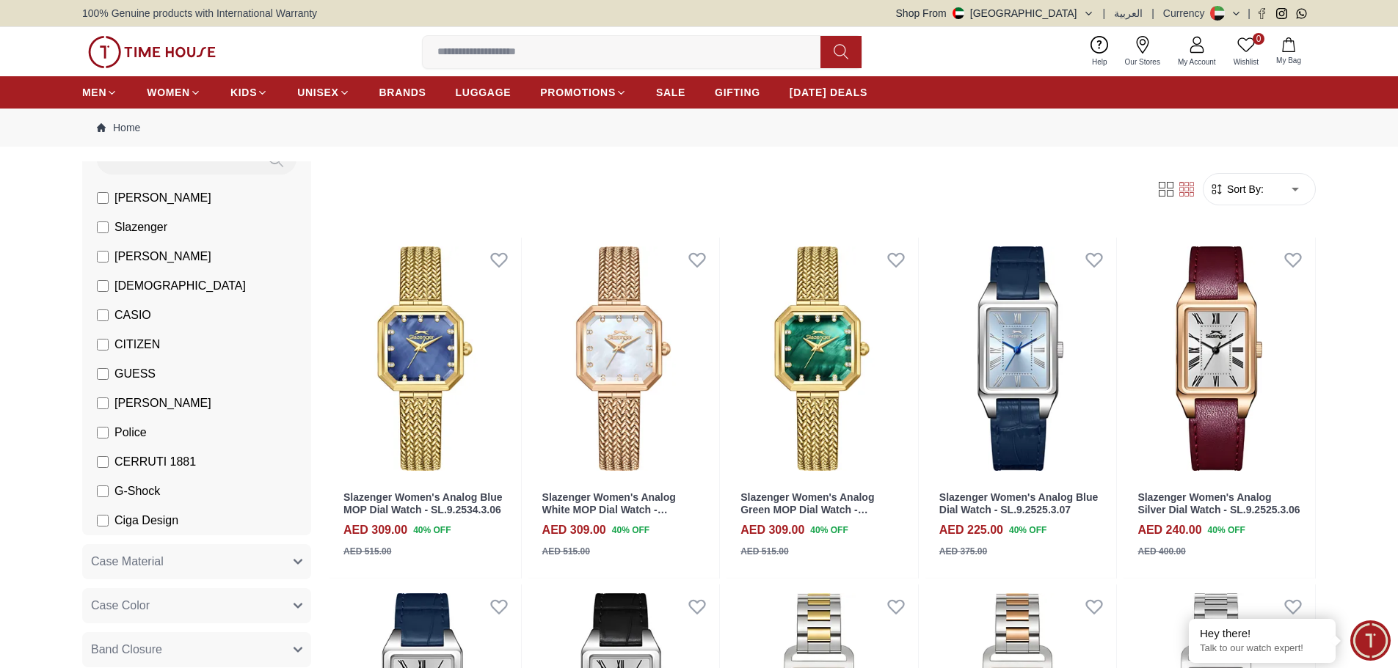
scroll to position [147, 0]
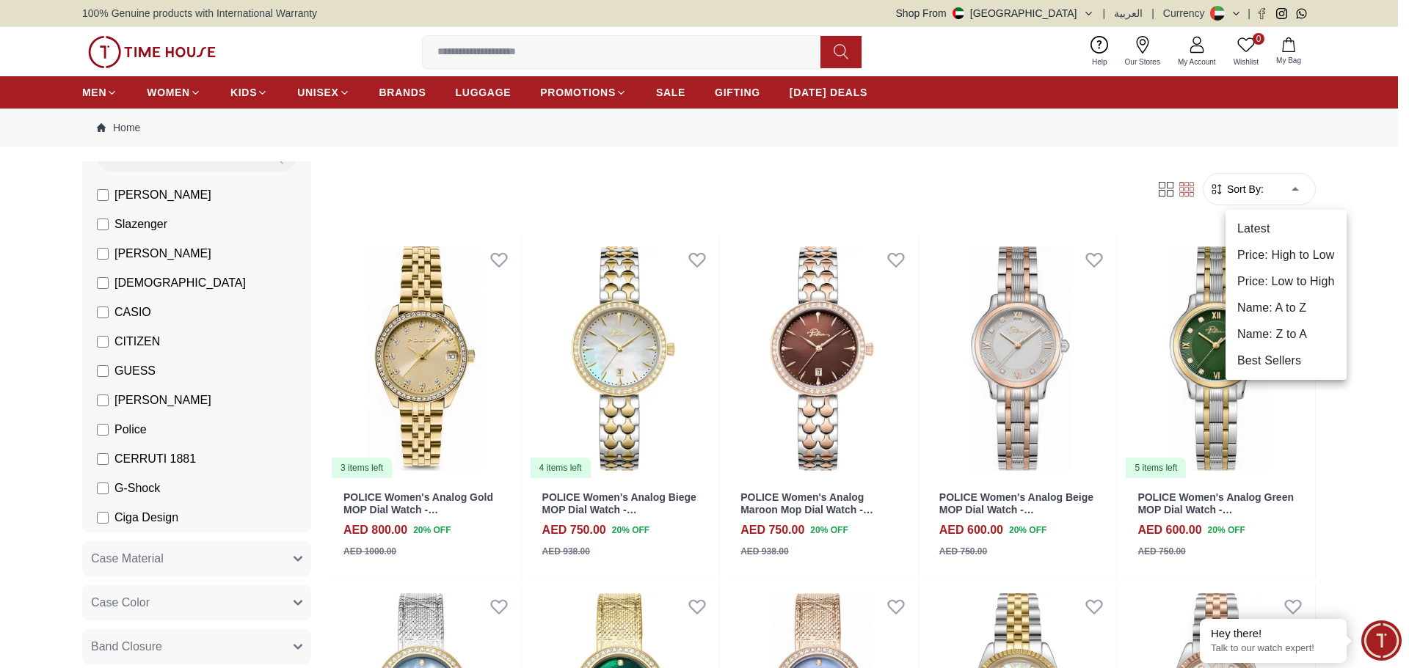
click at [1294, 282] on li "Price: Low to High" at bounding box center [1285, 282] width 121 height 26
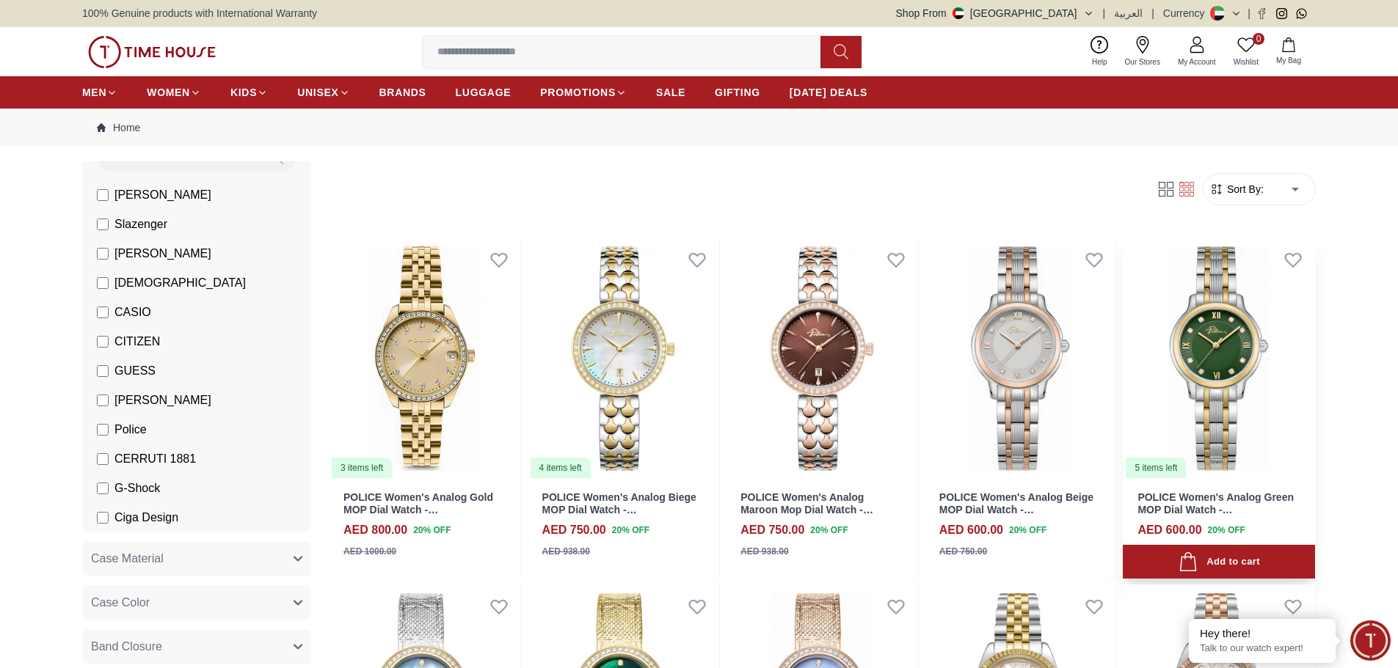
type input "*"
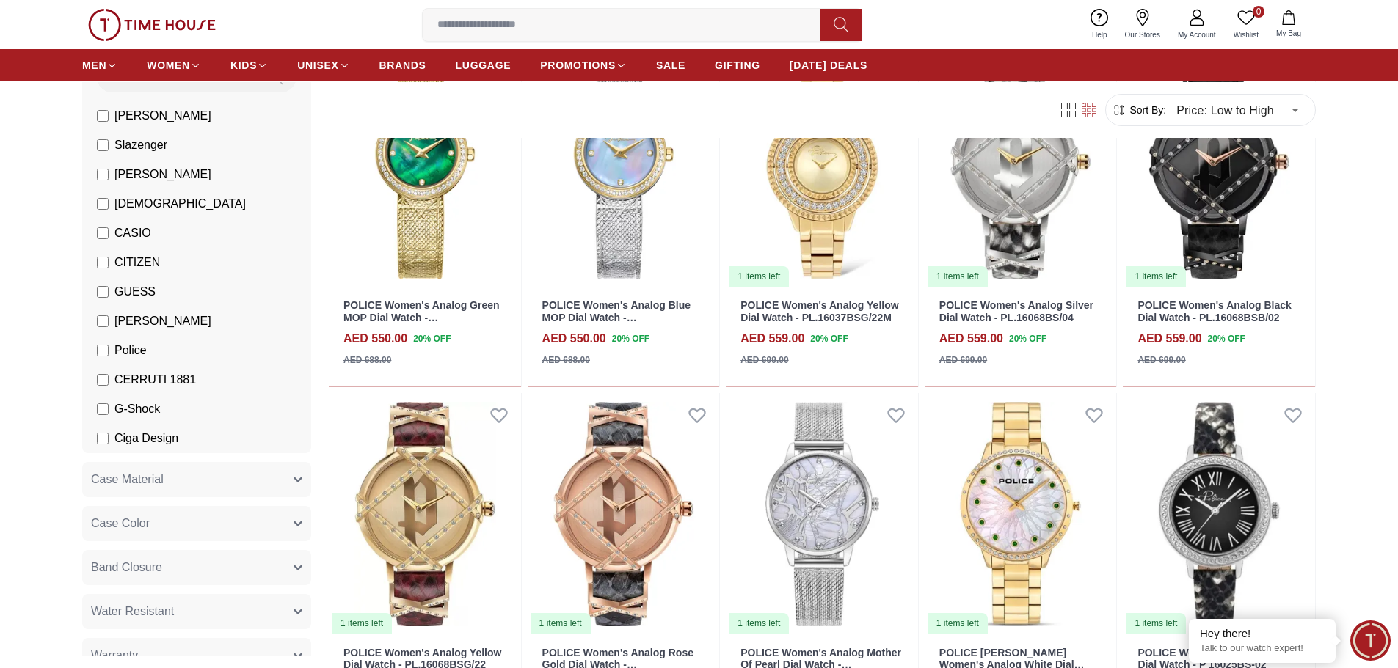
scroll to position [1174, 0]
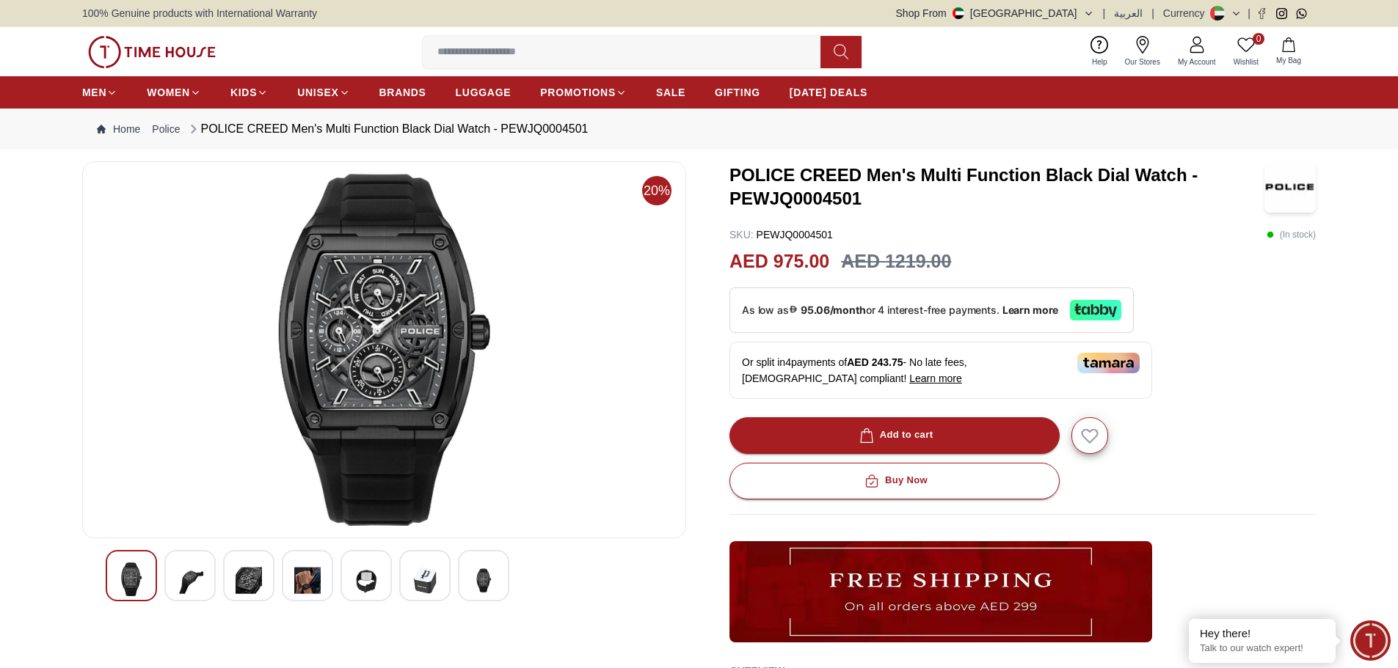
click at [189, 577] on img at bounding box center [190, 581] width 26 height 36
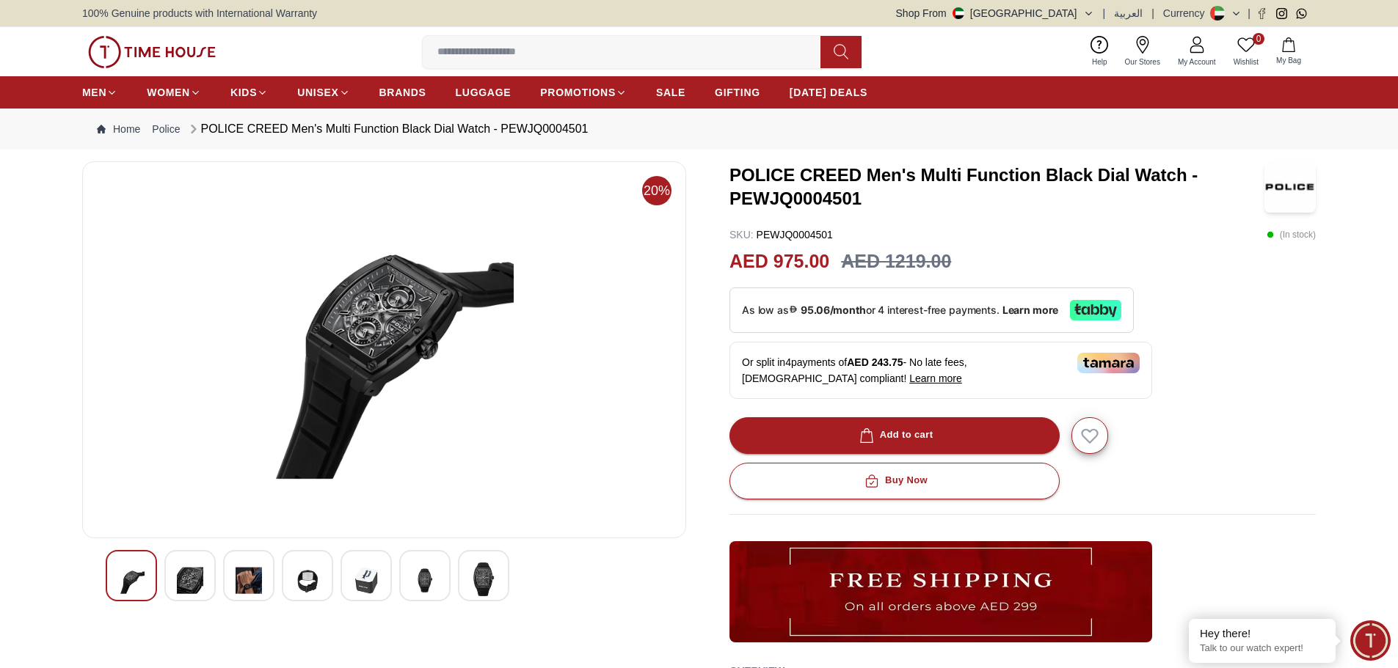
click at [252, 576] on img at bounding box center [249, 581] width 26 height 36
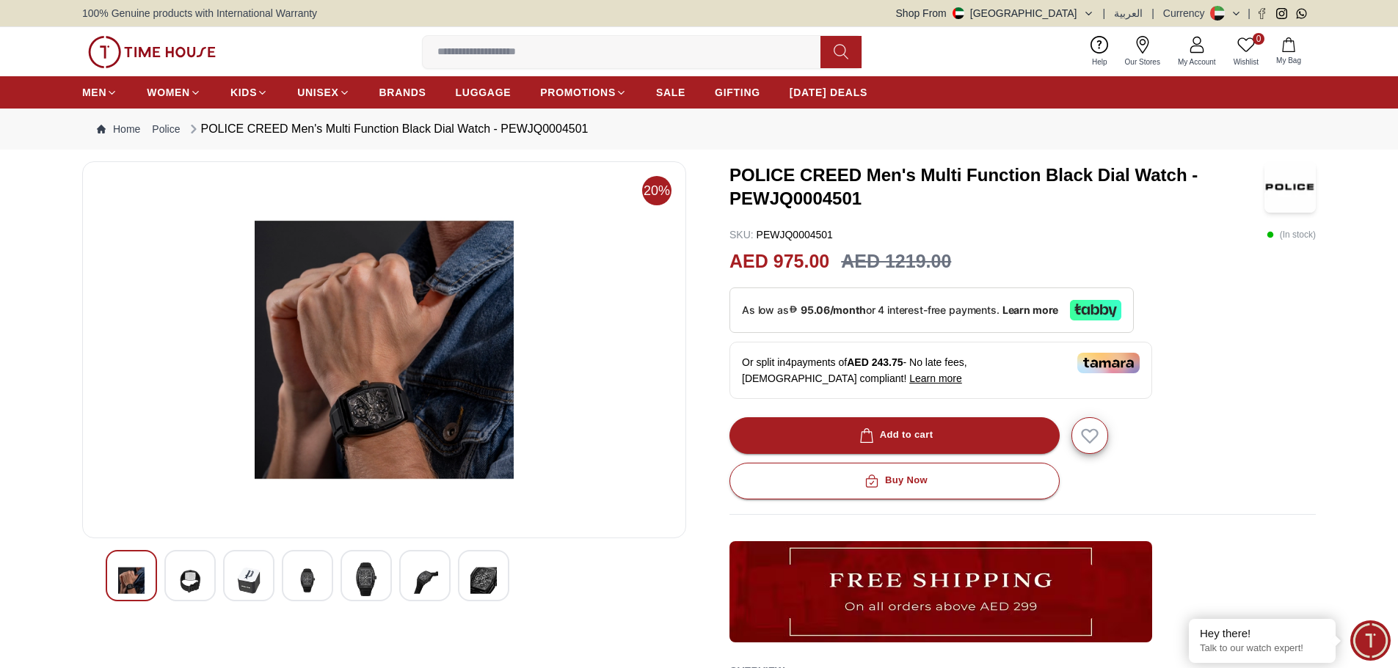
click at [293, 583] on div at bounding box center [307, 575] width 51 height 51
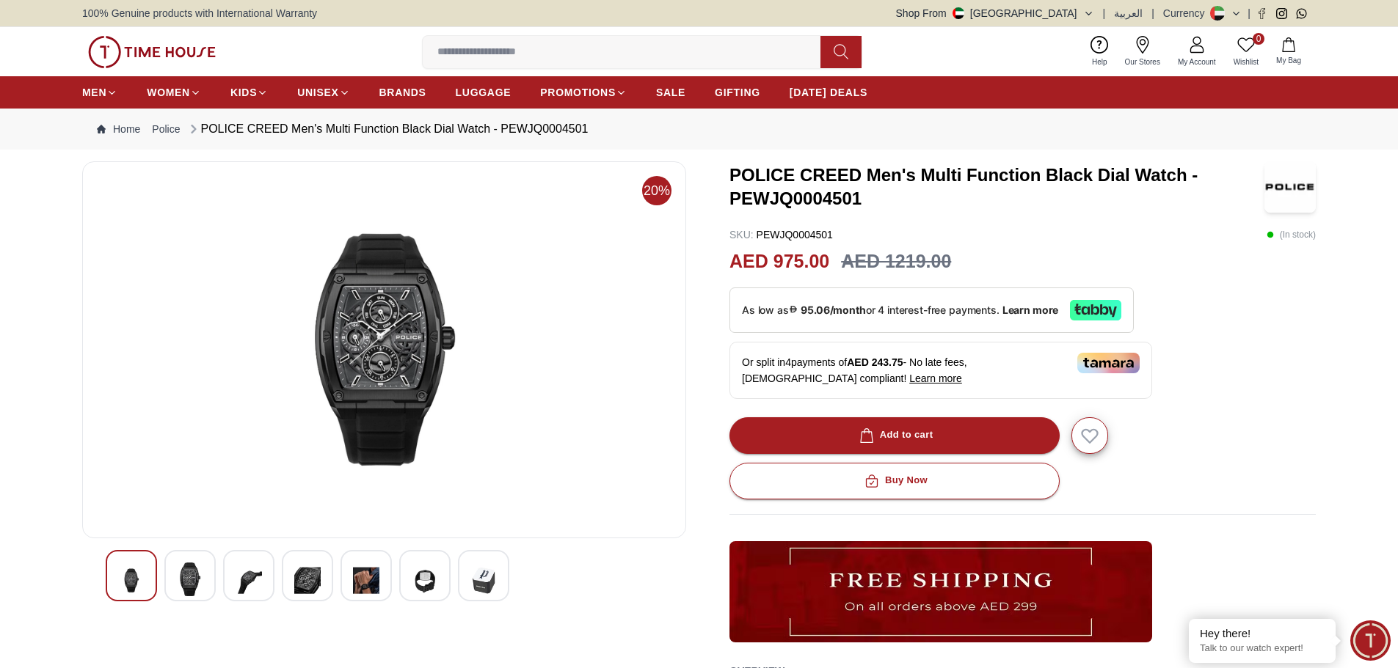
click at [372, 577] on img at bounding box center [366, 581] width 26 height 36
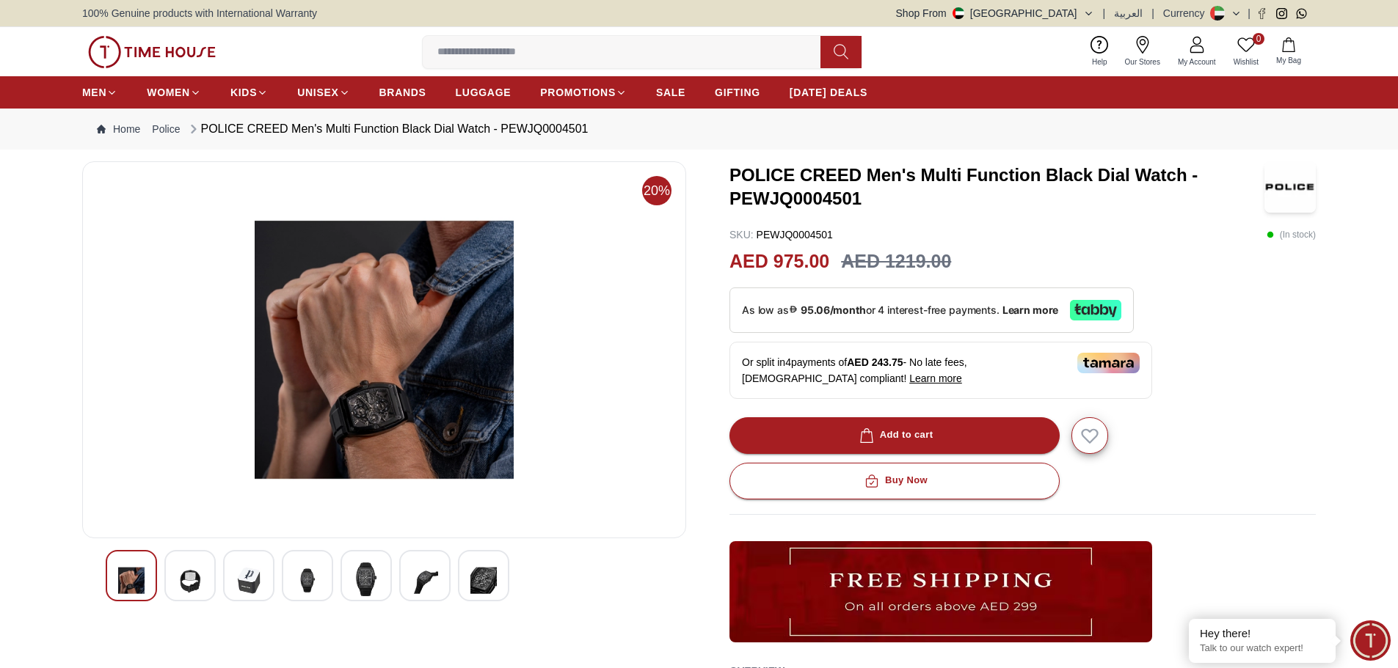
click at [429, 577] on img at bounding box center [425, 581] width 26 height 36
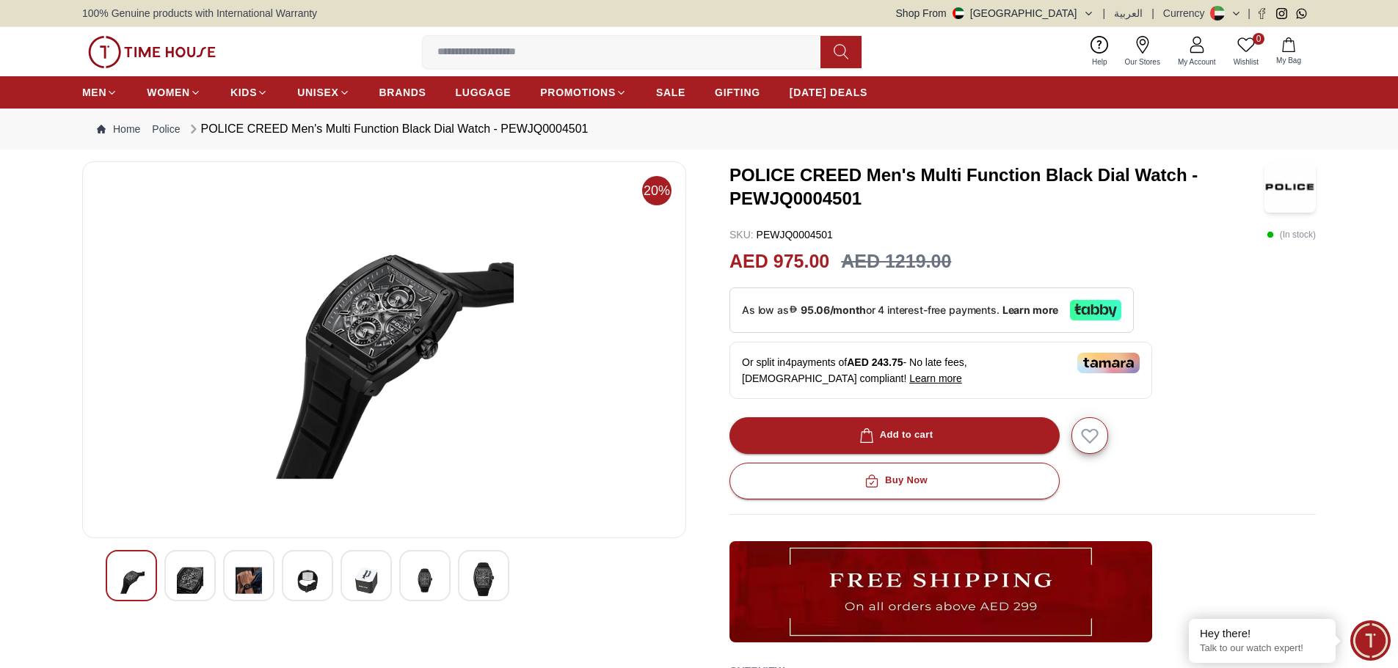
click at [484, 577] on img at bounding box center [483, 580] width 26 height 34
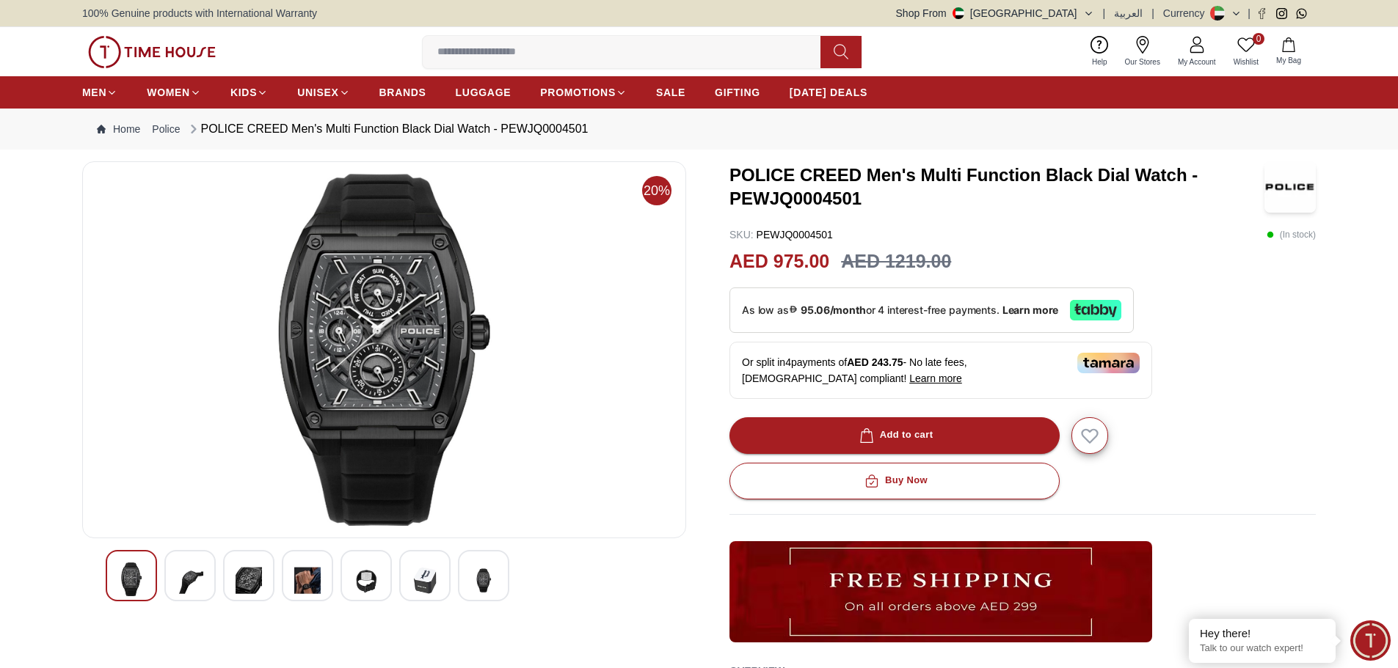
click at [248, 580] on img at bounding box center [249, 581] width 26 height 36
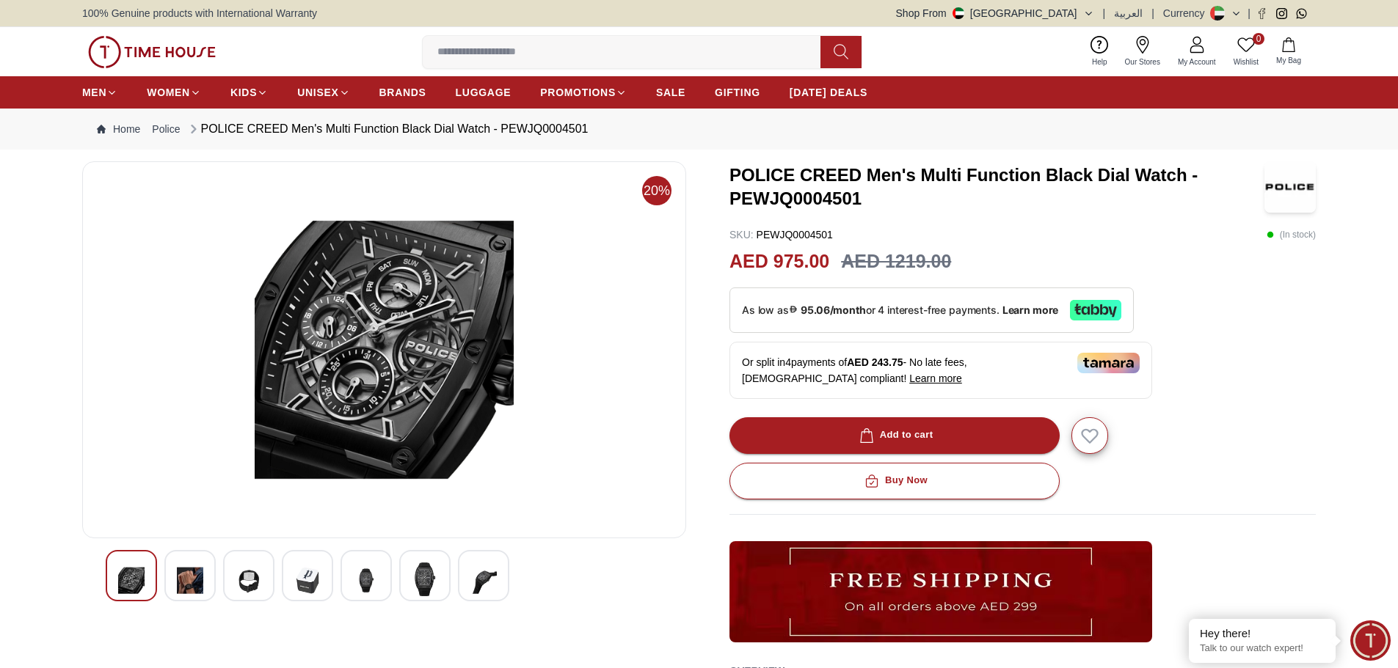
click at [179, 585] on img at bounding box center [190, 581] width 26 height 36
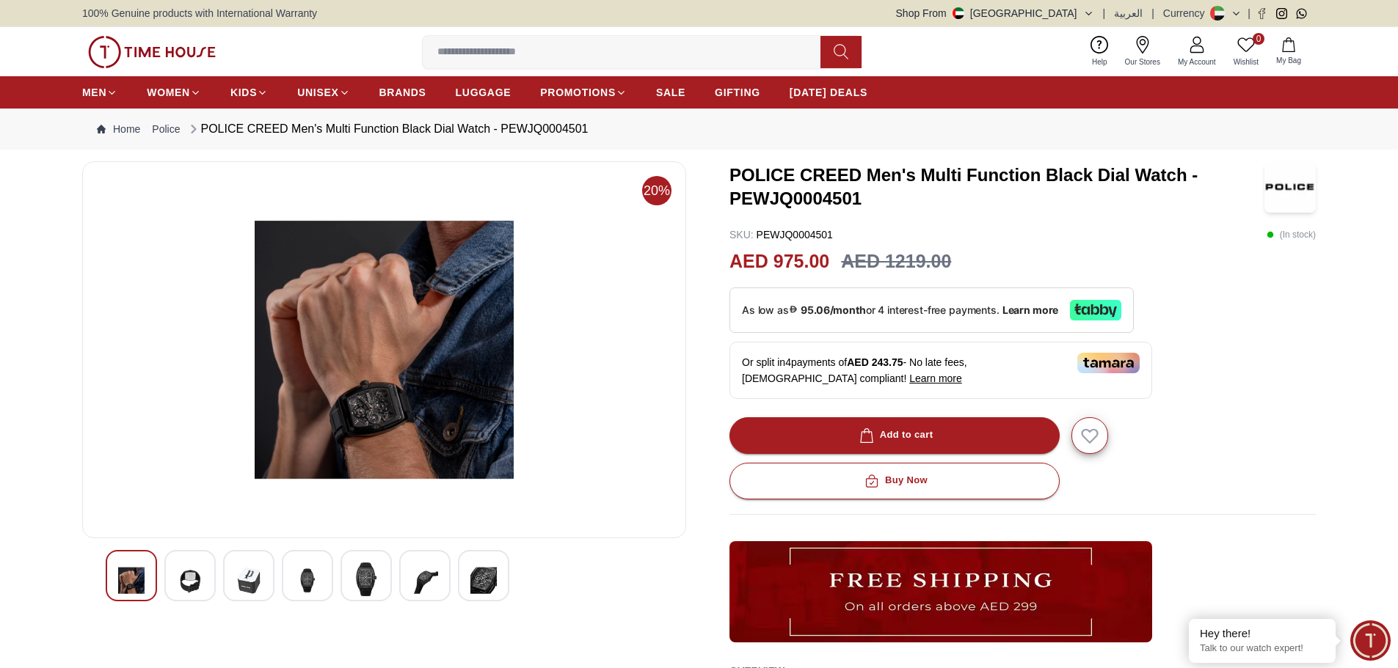
click at [245, 584] on img at bounding box center [249, 581] width 26 height 36
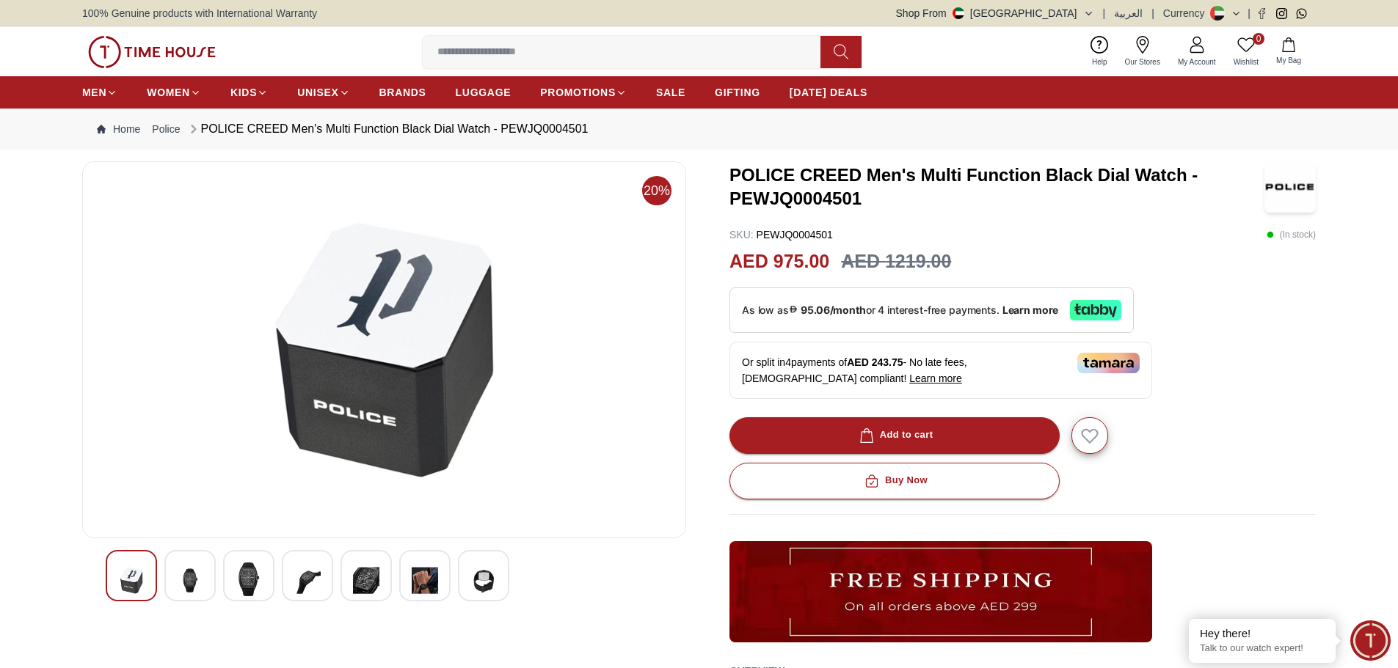
click at [293, 580] on div at bounding box center [307, 575] width 51 height 51
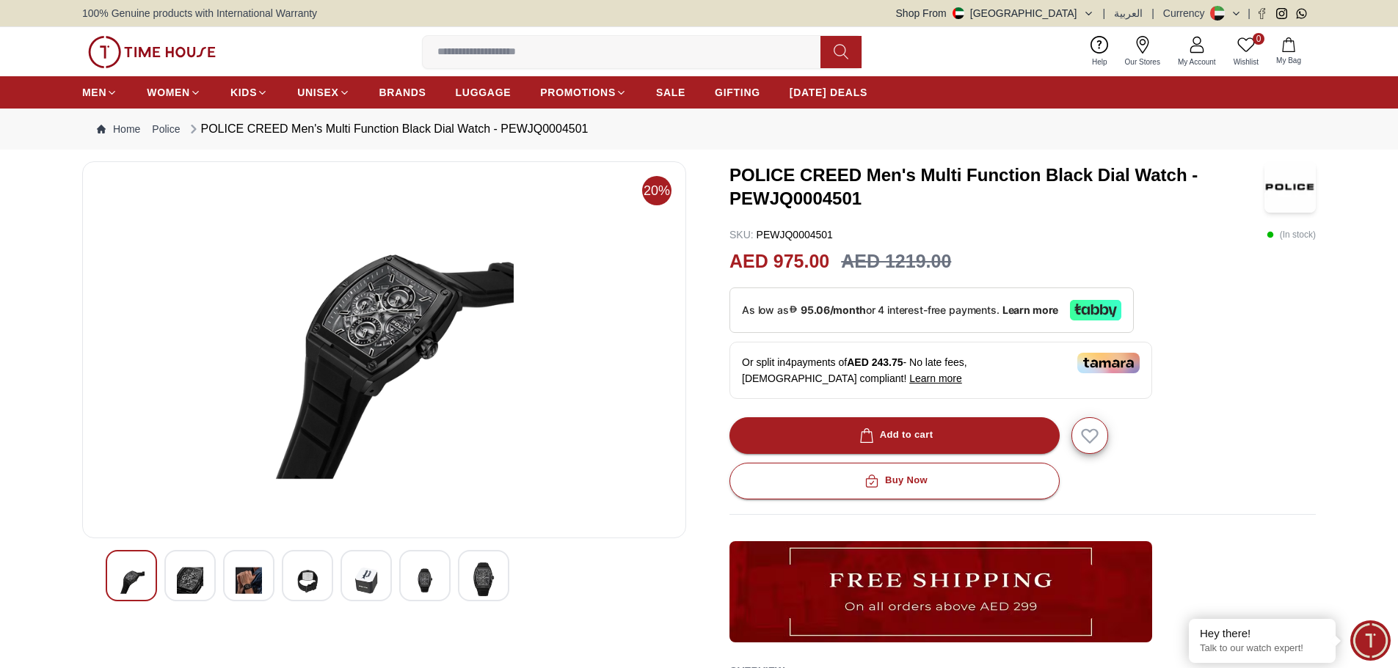
click at [304, 577] on img at bounding box center [307, 581] width 26 height 36
